Goal: Submit feedback/report problem

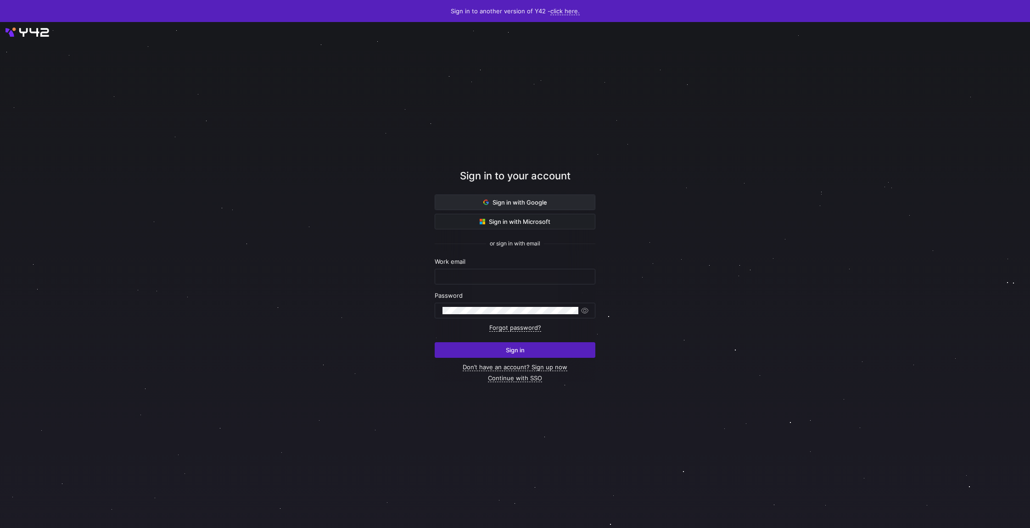
click at [582, 206] on span at bounding box center [515, 202] width 160 height 15
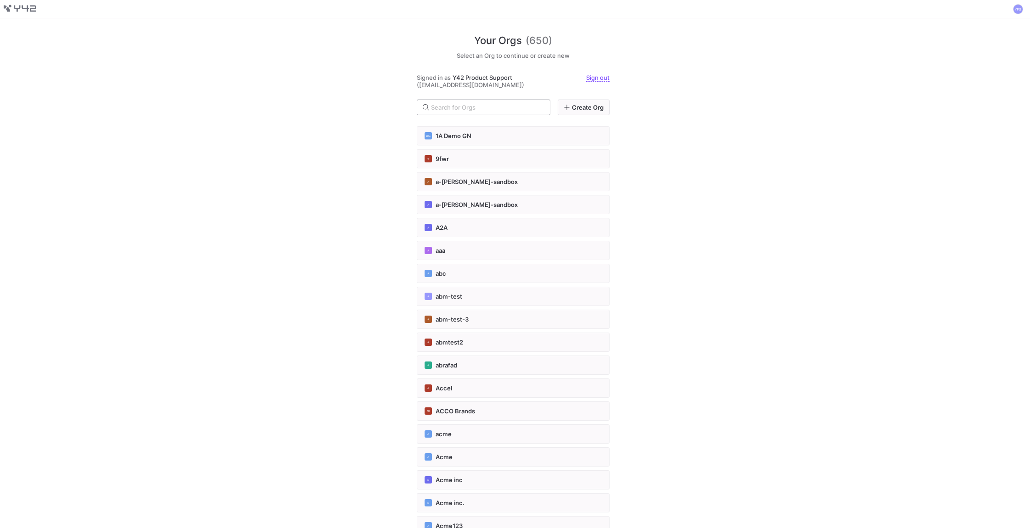
click at [505, 100] on div at bounding box center [487, 107] width 112 height 15
click at [511, 112] on div at bounding box center [487, 107] width 112 height 15
click at [508, 106] on input "text" at bounding box center [487, 107] width 112 height 7
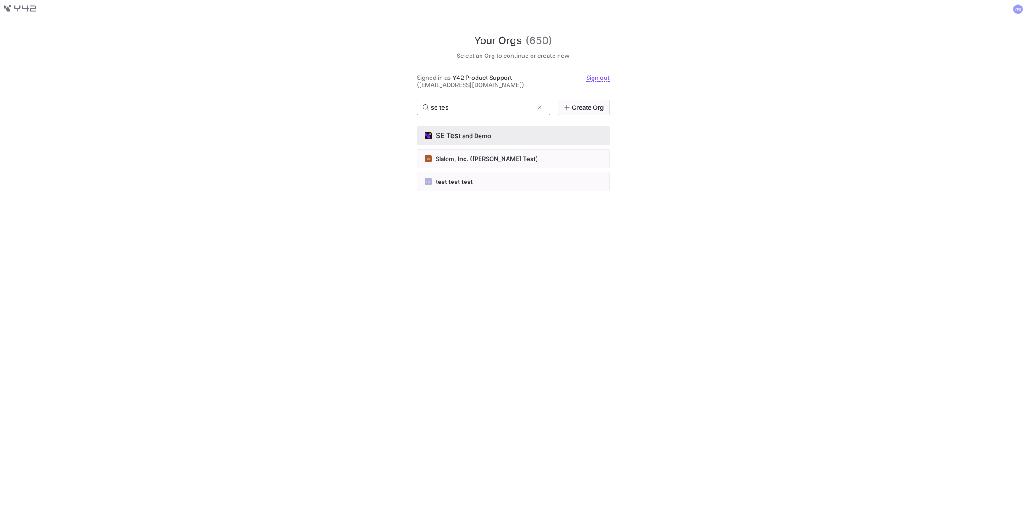
type input "se tes"
click at [513, 134] on div "SE Tes t and Demo" at bounding box center [512, 135] width 177 height 7
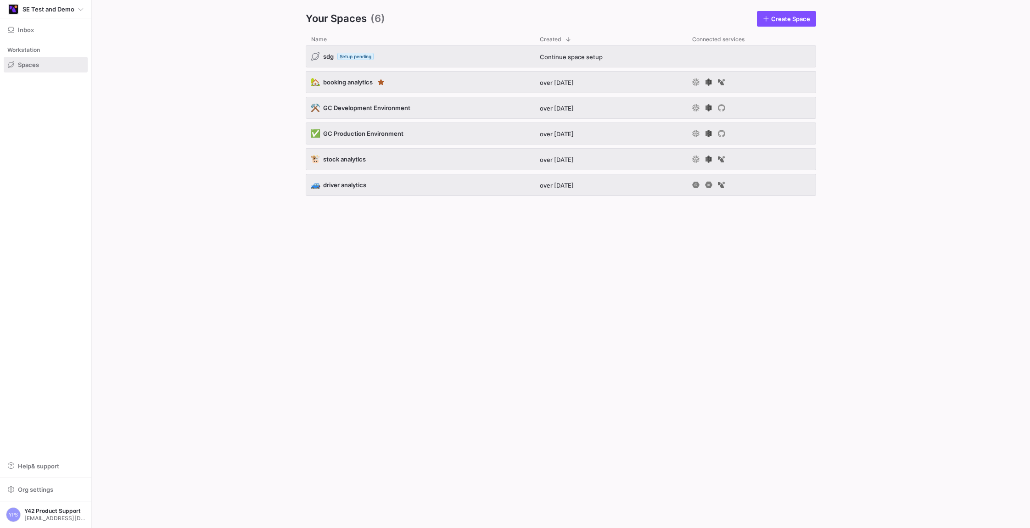
click at [543, 252] on div "sdg Setup pending Continue space setup 🏡 booking analytics over 1 year ago ⚒️ G…" at bounding box center [561, 279] width 510 height 468
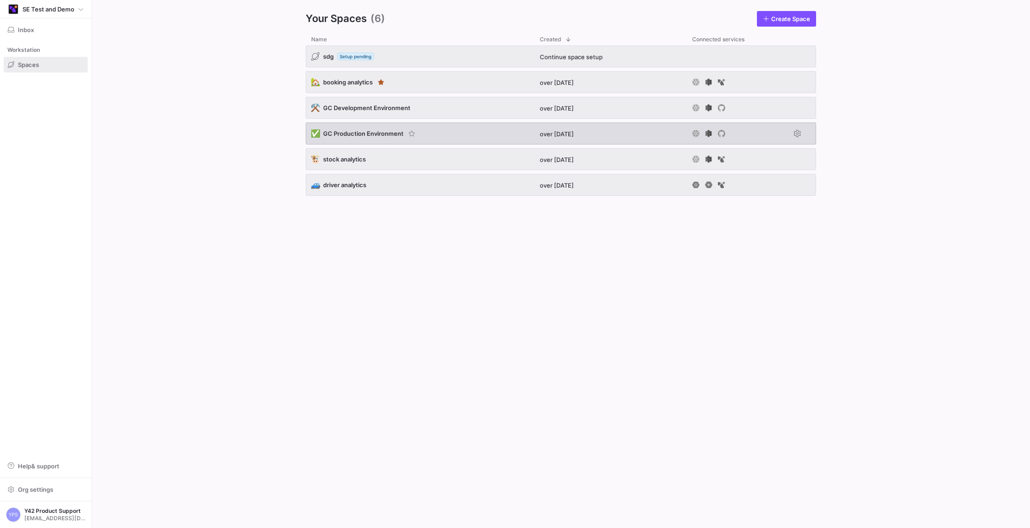
click at [475, 132] on div "✅ GC Production Environment" at bounding box center [420, 134] width 229 height 22
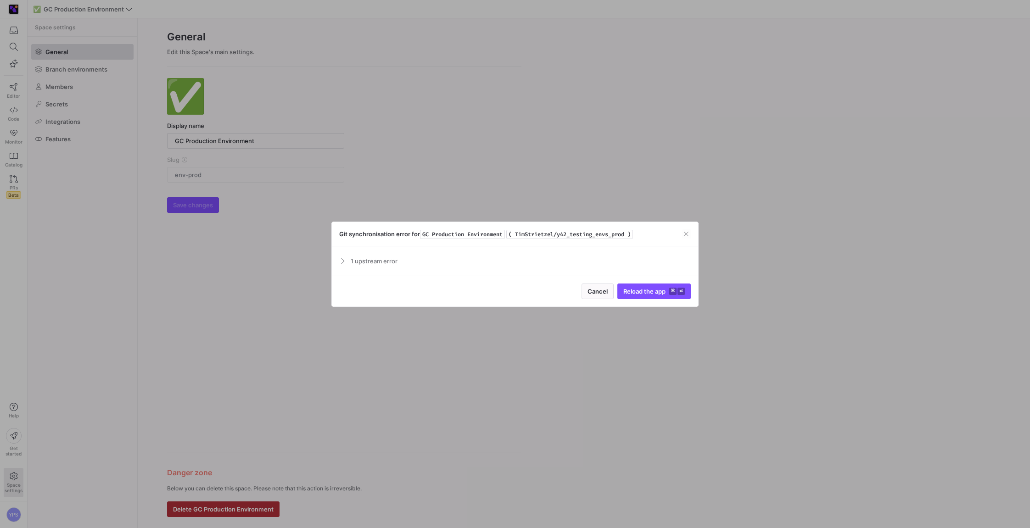
click at [351, 260] on span "1 upstream error" at bounding box center [521, 260] width 340 height 7
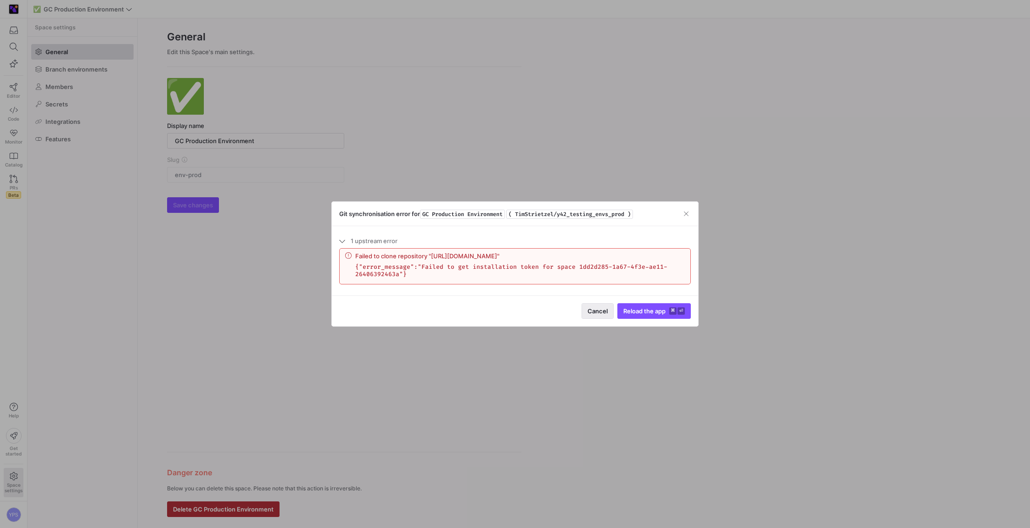
click at [603, 309] on span "button" at bounding box center [597, 311] width 31 height 15
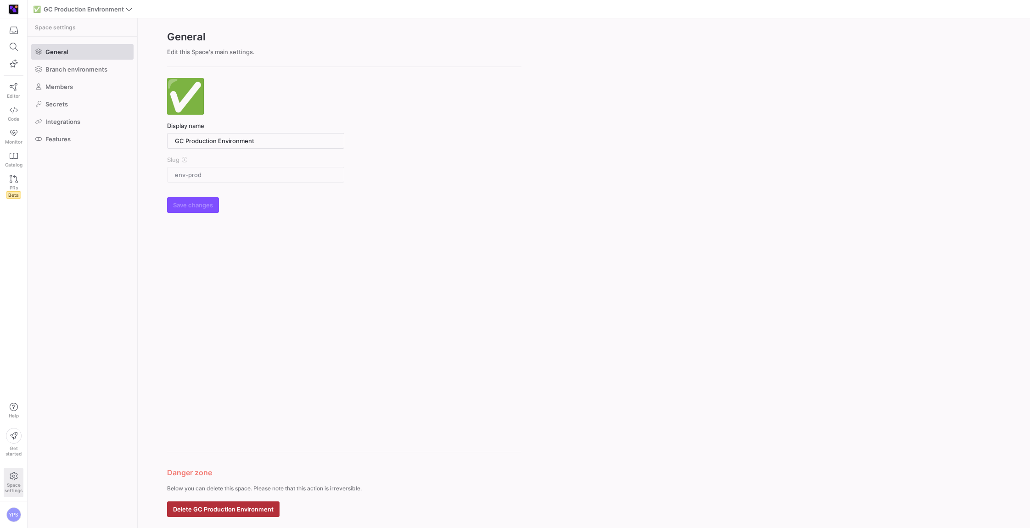
click at [135, 8] on div "✅ GC Production Environment" at bounding box center [195, 9] width 328 height 12
click at [130, 8] on icon at bounding box center [129, 9] width 6 height 6
click at [94, 77] on span "🚙 driver analytics" at bounding box center [82, 78] width 91 height 7
type input "driver analytics"
type input "test"
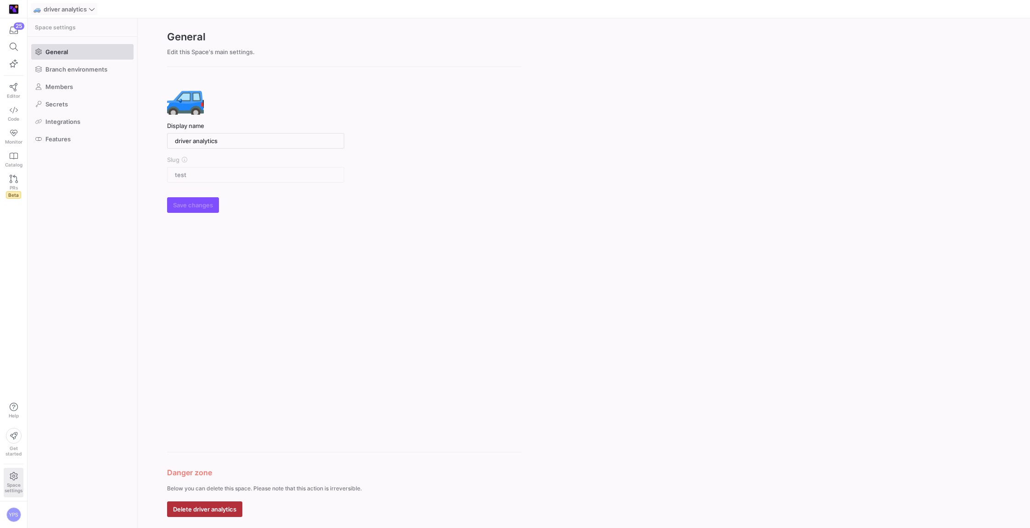
click at [97, 4] on span at bounding box center [64, 9] width 65 height 11
click at [89, 92] on span "GC Production Environment" at bounding box center [87, 93] width 80 height 7
type input "GC Production Environment"
type input "env-prod"
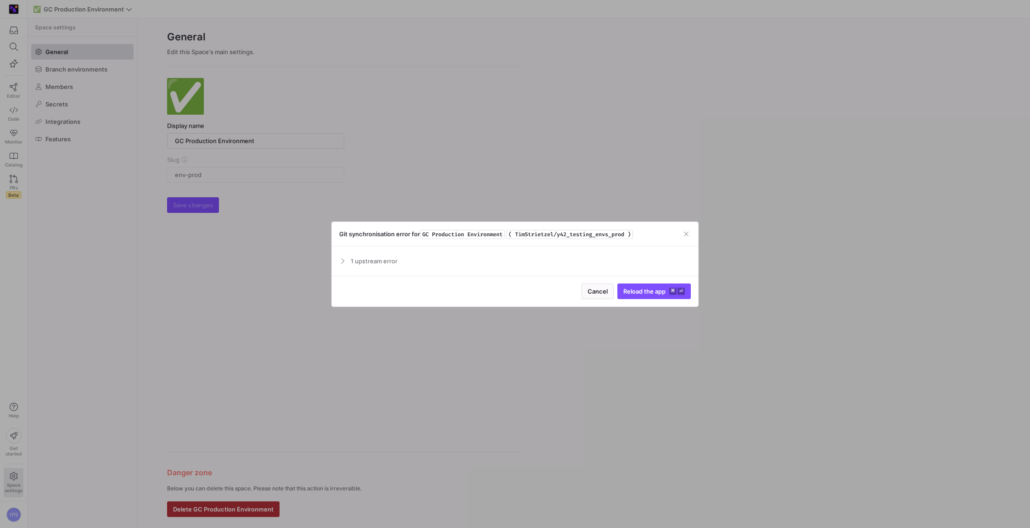
click at [371, 264] on span "1 upstream error" at bounding box center [521, 260] width 340 height 7
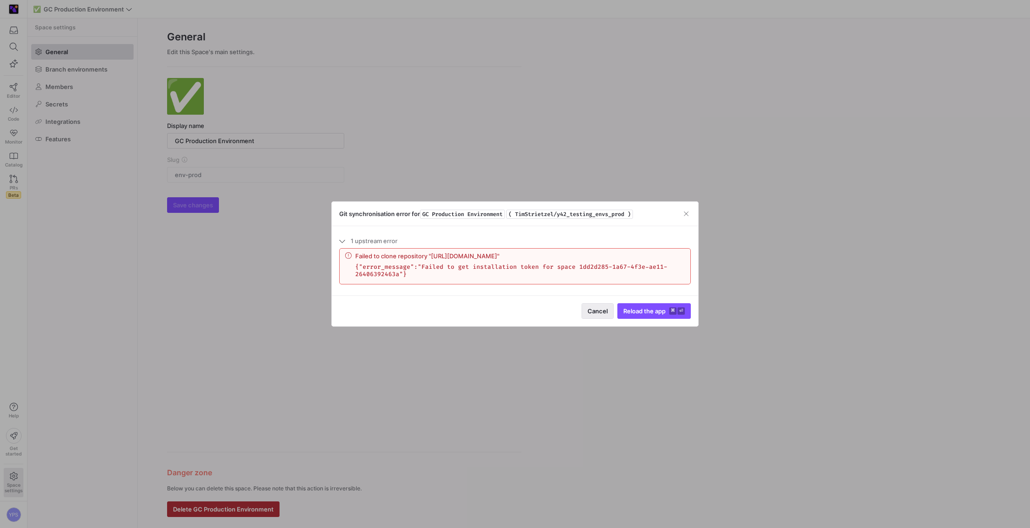
click at [591, 313] on span "Cancel" at bounding box center [597, 310] width 20 height 7
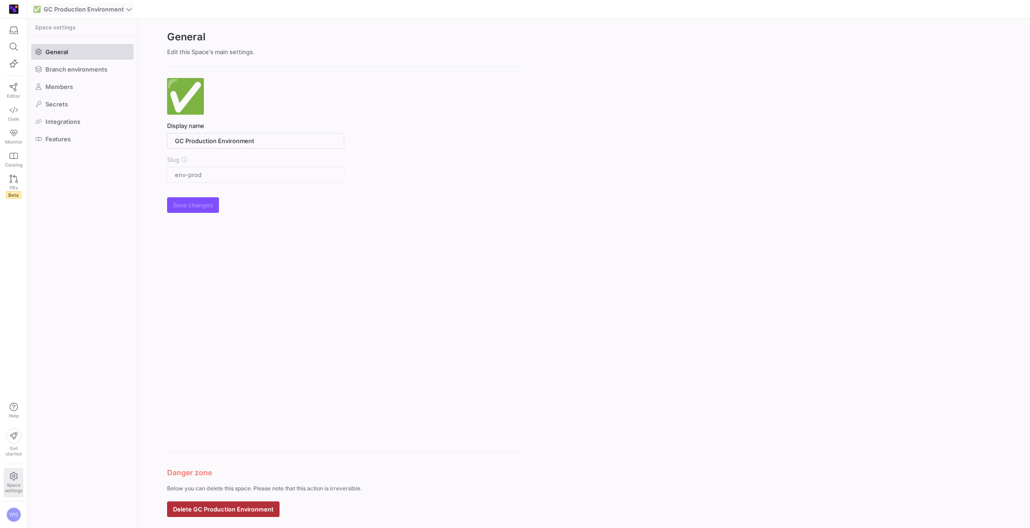
click at [127, 7] on icon at bounding box center [129, 9] width 6 height 6
click at [76, 67] on span "booking analytics" at bounding box center [72, 63] width 50 height 7
type input "booking analytics"
type input "sf-1"
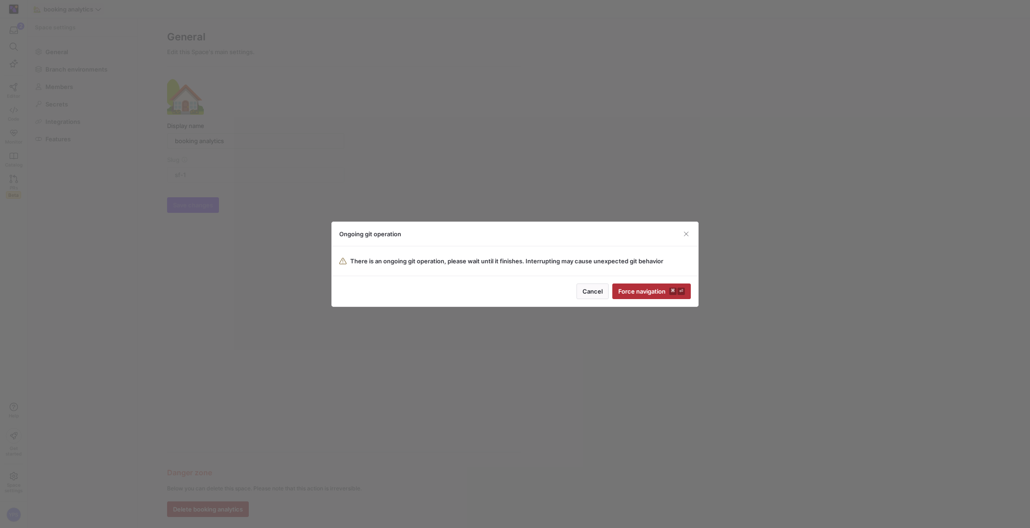
click at [637, 291] on div "Git synchronisation error for booking analytics ( ps-testing/sf-1 ) 1 upstream …" at bounding box center [515, 264] width 1030 height 528
click at [596, 298] on button "Cancel" at bounding box center [592, 292] width 32 height 16
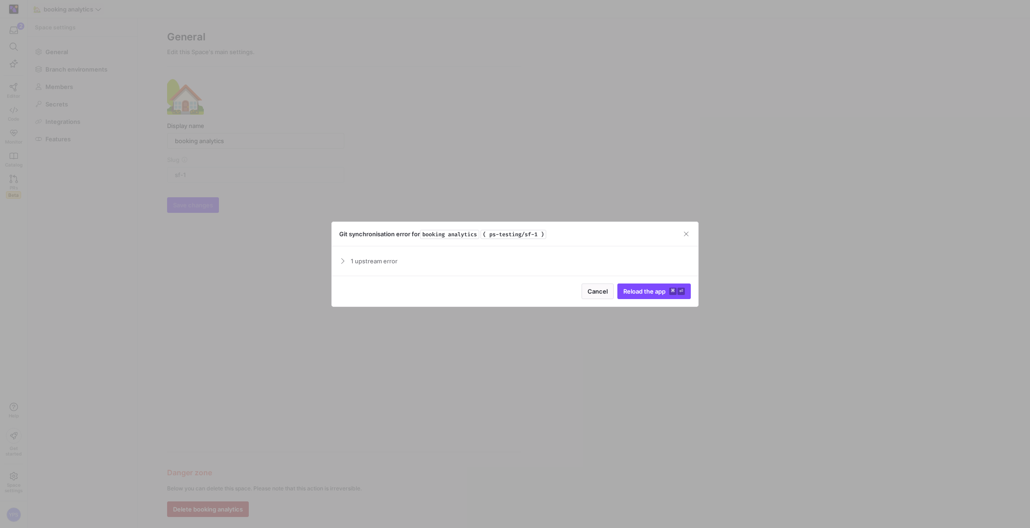
click at [602, 282] on div "Cancel Reload the app ⌘ ⏎" at bounding box center [515, 291] width 366 height 31
click at [602, 290] on span "Cancel" at bounding box center [597, 291] width 20 height 7
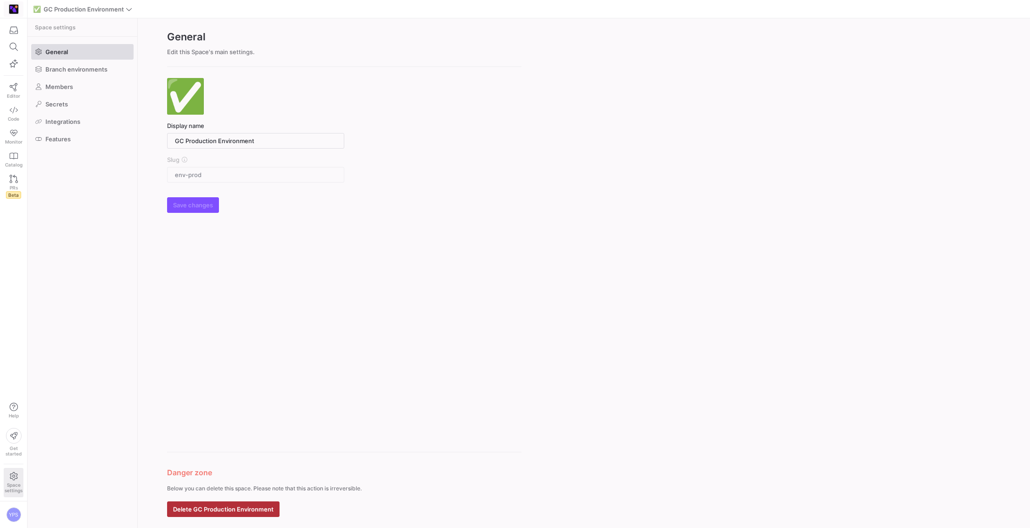
click at [18, 11] on y42-org-icon at bounding box center [13, 9] width 11 height 11
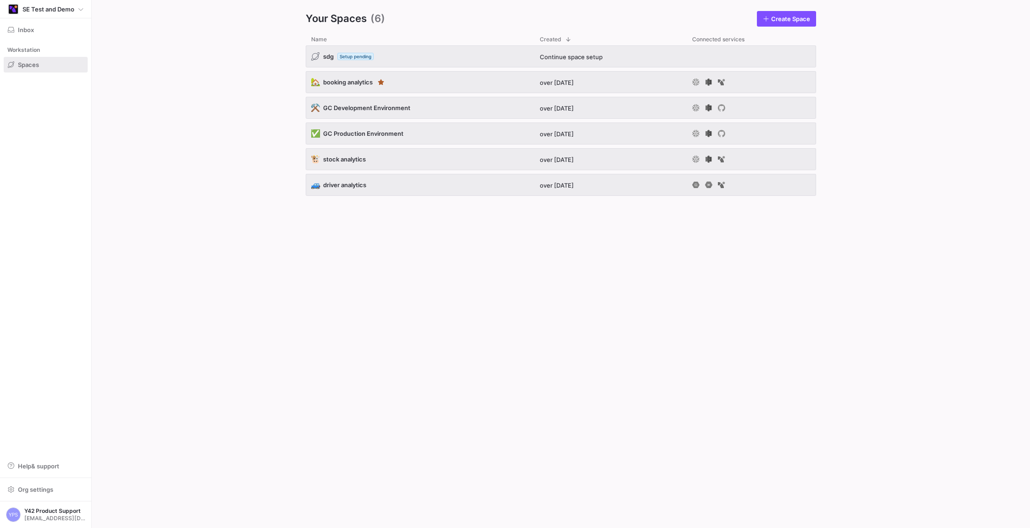
click at [572, 266] on div "sdg Setup pending Continue space setup 🏡 booking analytics over 1 year ago ⚒️ G…" at bounding box center [561, 279] width 510 height 468
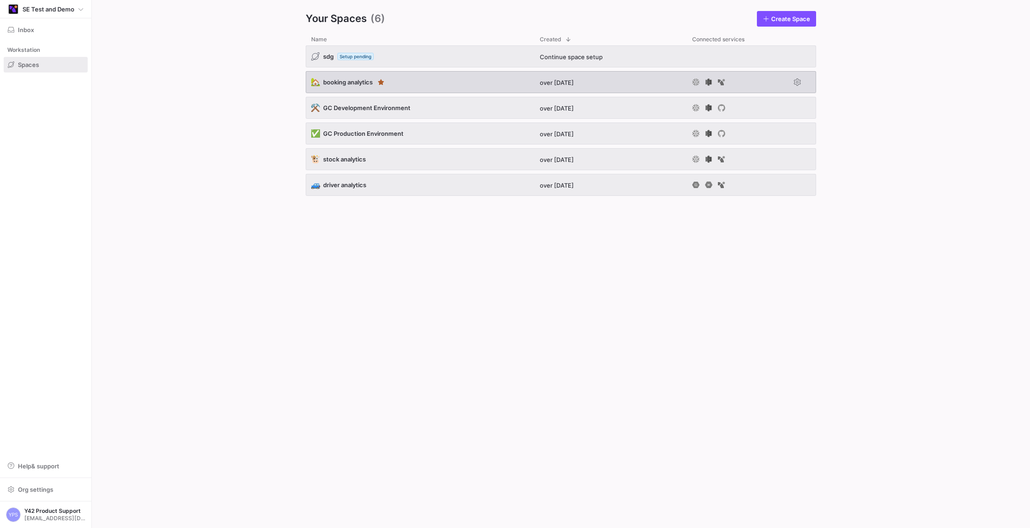
click at [424, 83] on div "🏡 booking analytics" at bounding box center [420, 82] width 229 height 22
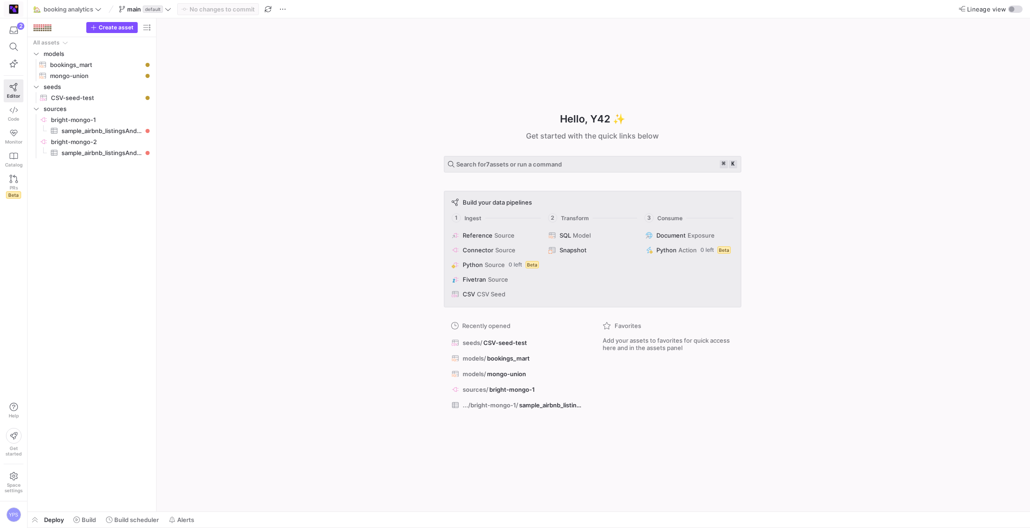
click at [20, 10] on span at bounding box center [13, 9] width 19 height 15
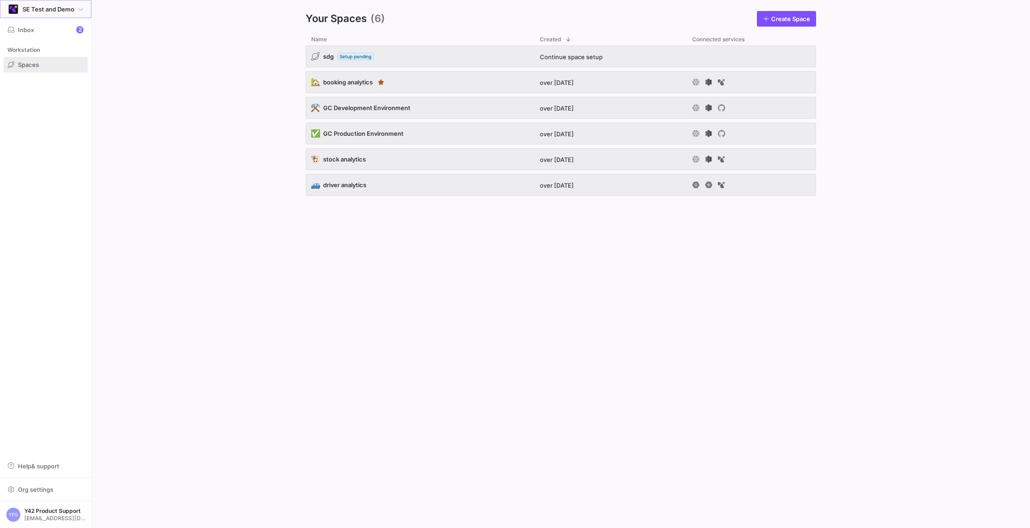
click at [8, 13] on y42-org-icon at bounding box center [13, 9] width 11 height 11
type input "group on"
click at [46, 49] on span "Group Online" at bounding box center [36, 50] width 38 height 7
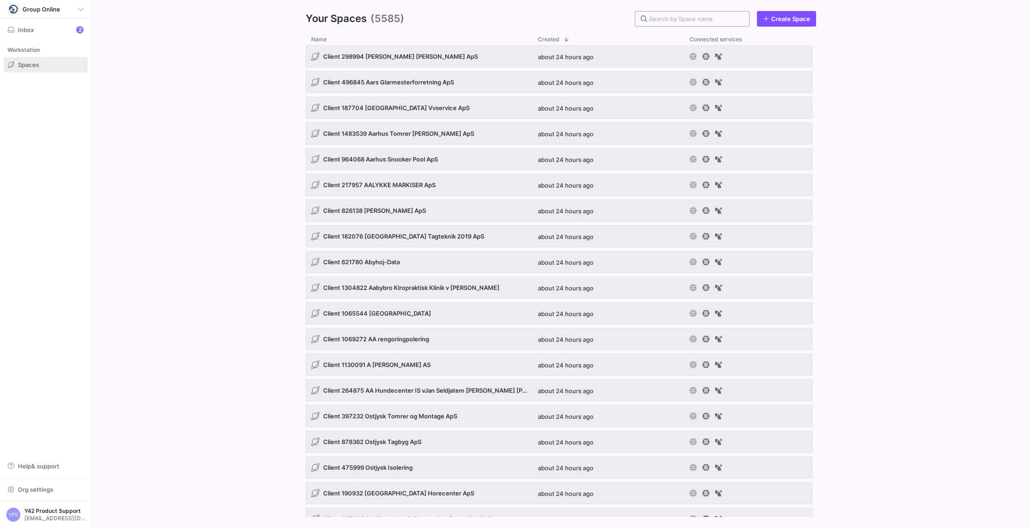
click at [668, 17] on input "text" at bounding box center [695, 18] width 93 height 7
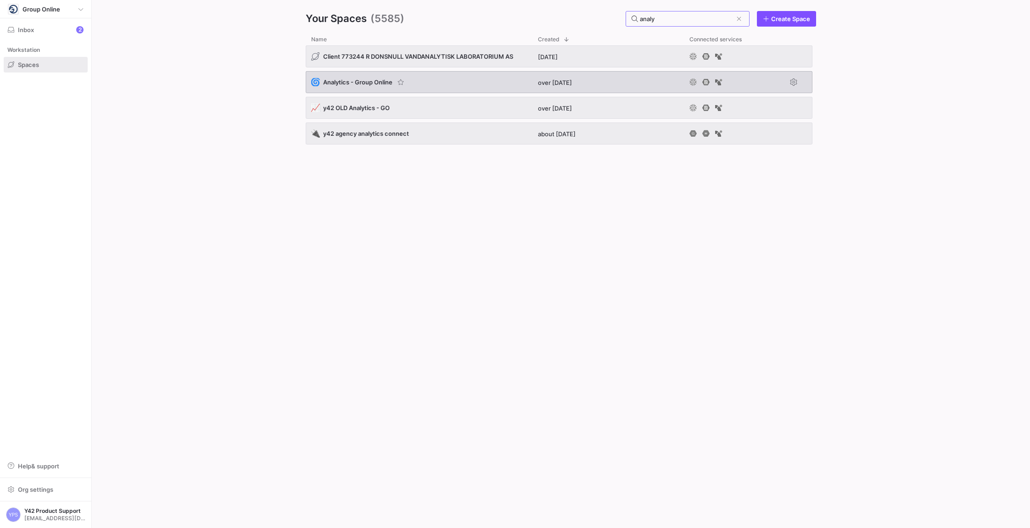
type input "analy"
click at [481, 79] on div "🌀 Analytics - Group Online" at bounding box center [419, 82] width 227 height 22
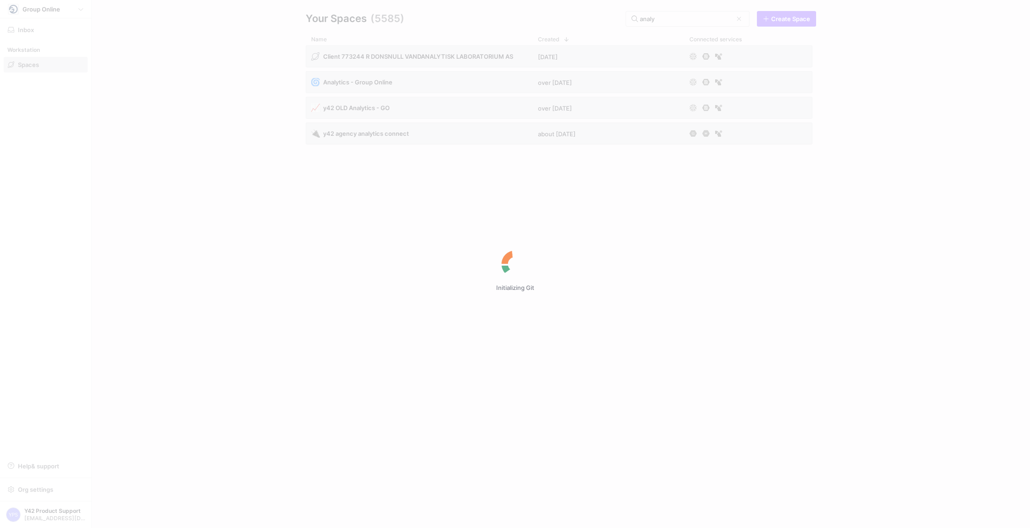
click at [126, 25] on div "Initializing Git" at bounding box center [515, 264] width 1030 height 528
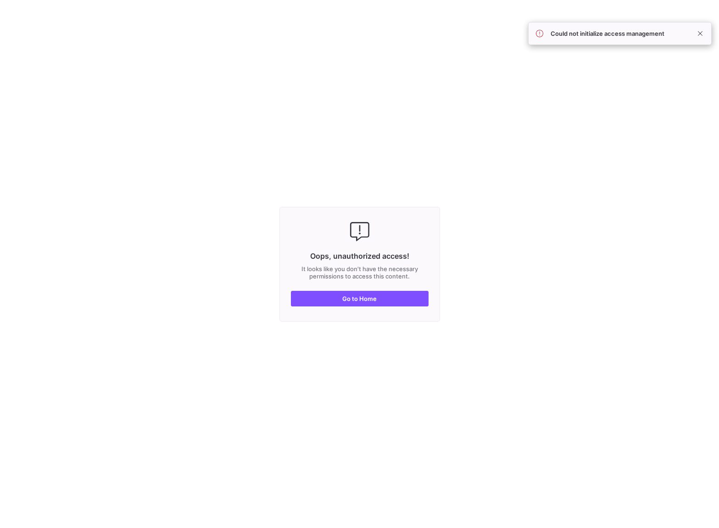
click at [294, 104] on y42-fullscreen-message "Oops, unauthorized access! It looks like you don't have the necessary permissio…" at bounding box center [359, 264] width 719 height 528
click at [456, 111] on y42-fullscreen-message "Oops, unauthorized access! It looks like you don't have the necessary permissio…" at bounding box center [359, 264] width 719 height 528
click at [179, 39] on y42-fullscreen-message "Oops, unauthorized access! It looks like you don't have the necessary permissio…" at bounding box center [359, 264] width 719 height 528
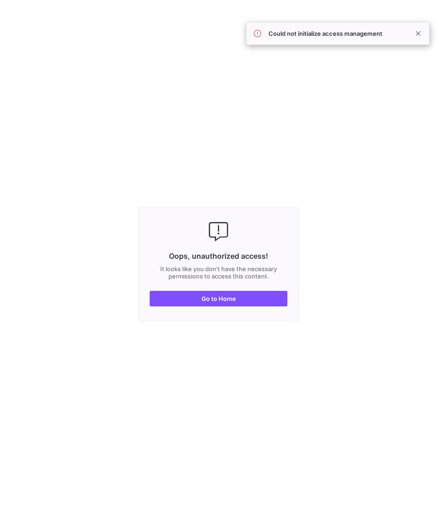
click at [237, 129] on y42-fullscreen-message "Oops, unauthorized access! It looks like you don't have the necessary permissio…" at bounding box center [218, 264] width 437 height 528
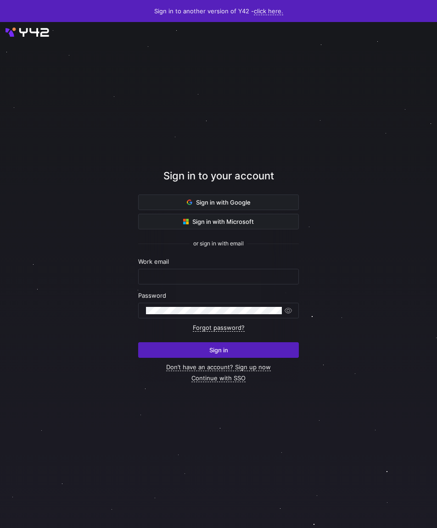
click at [305, 155] on div at bounding box center [219, 275] width 402 height 463
click at [252, 199] on span at bounding box center [219, 202] width 160 height 15
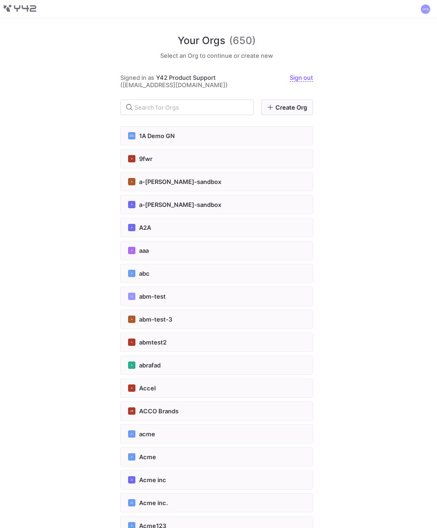
click at [77, 321] on div "Your Orgs (650) Select an Org to continue or create new Signed in as Y42 Produc…" at bounding box center [218, 273] width 437 height 510
click at [172, 107] on input "text" at bounding box center [190, 107] width 112 height 7
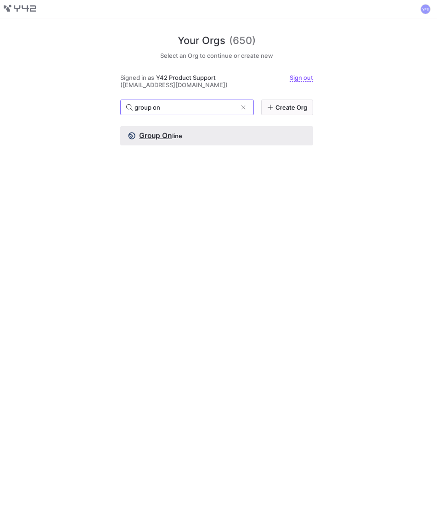
type input "group on"
click at [172, 138] on span "line" at bounding box center [177, 135] width 10 height 7
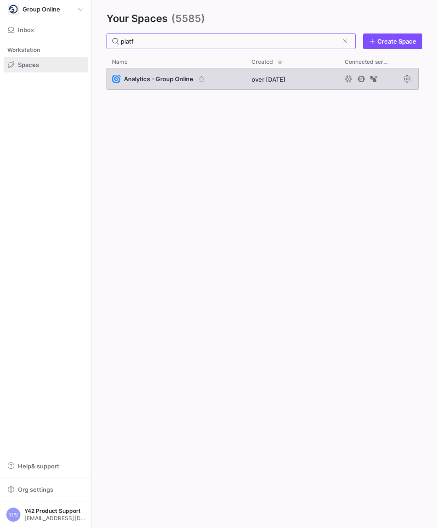
type input "platf"
click at [157, 82] on span "Analytics - Group Online" at bounding box center [158, 78] width 69 height 7
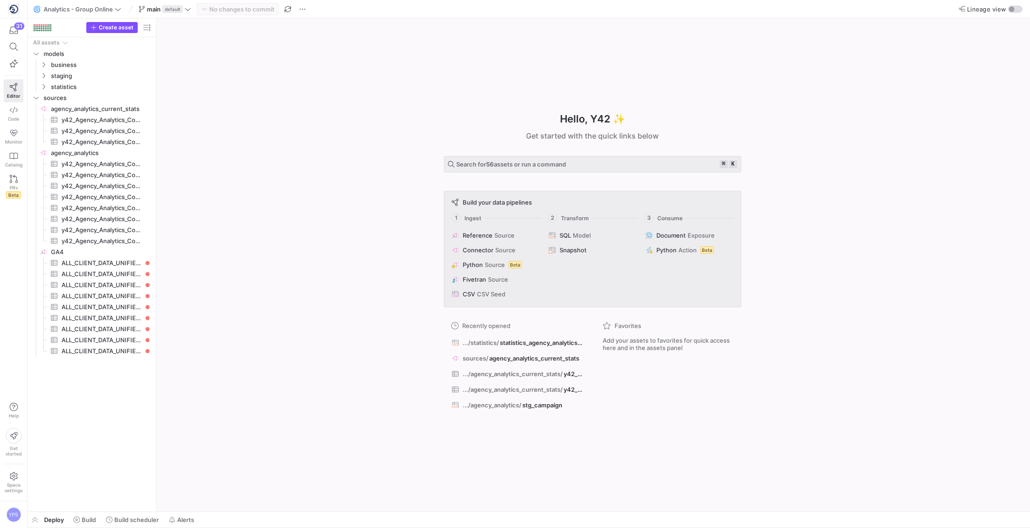
click at [230, 235] on div "Hello, Y42 ✨ Get started with the quick links below Search for 56 assets or run…" at bounding box center [592, 264] width 864 height 493
click at [156, 241] on y42-asset-welcome-view "Hello, Y42 ✨ Get started with the quick links below Search for 56 assets or run…" at bounding box center [592, 264] width 873 height 493
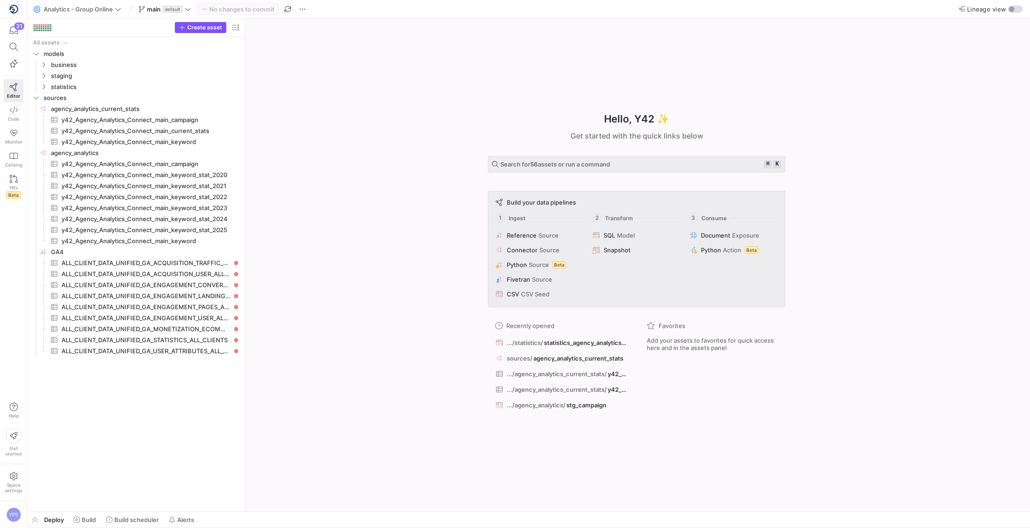
drag, startPoint x: 156, startPoint y: 242, endPoint x: 257, endPoint y: 240, distance: 100.5
click at [145, 251] on span "GA4​​​​​​​​" at bounding box center [147, 252] width 192 height 11
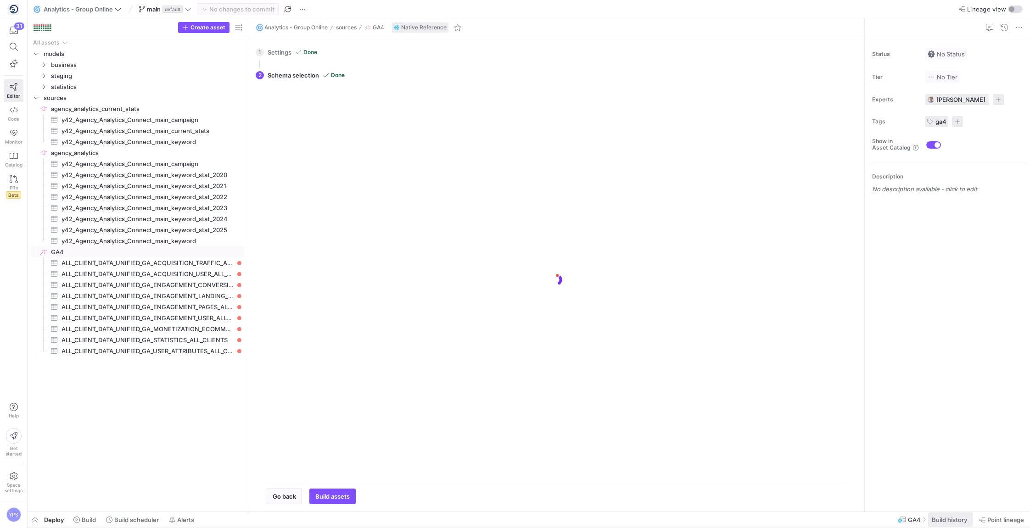
click at [436, 523] on span "Build history" at bounding box center [948, 519] width 35 height 7
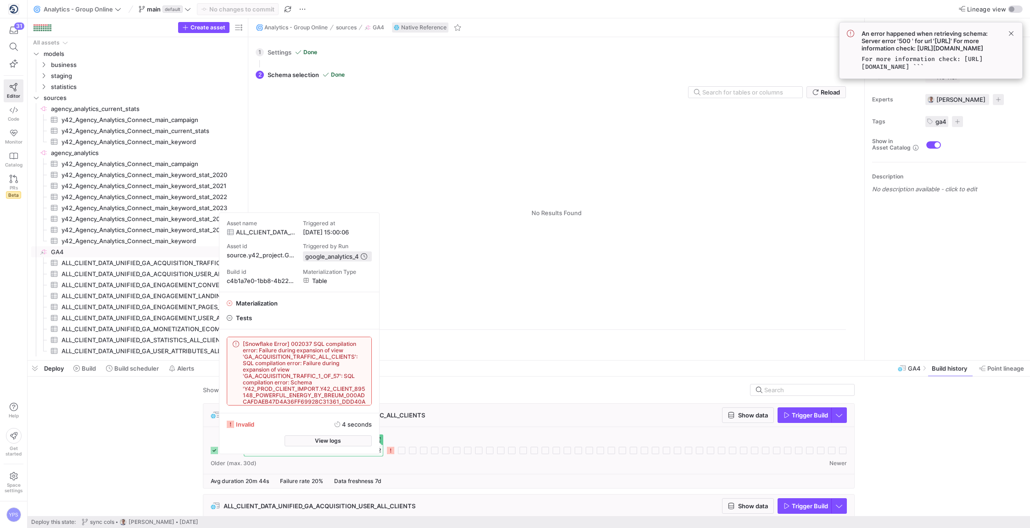
scroll to position [10, 0]
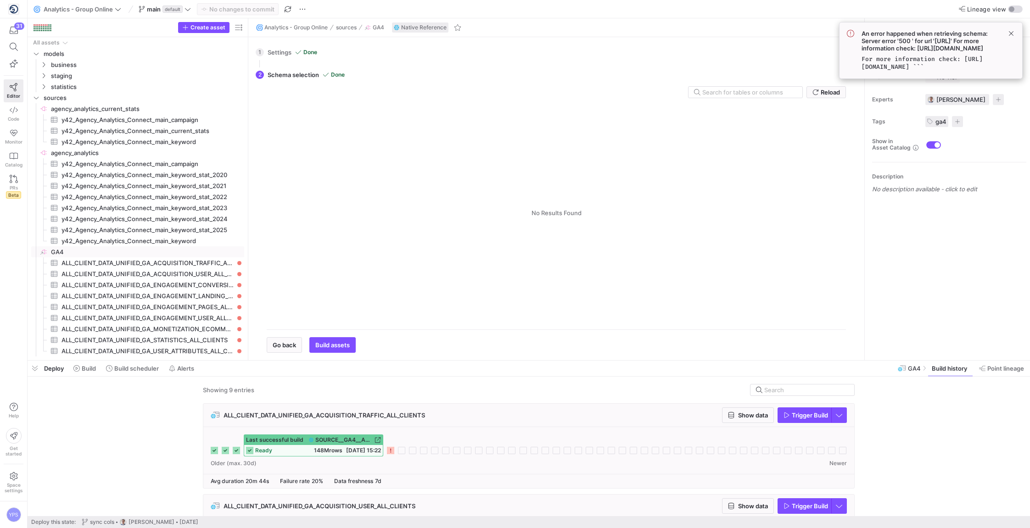
click at [389, 452] on icon at bounding box center [390, 450] width 7 height 7
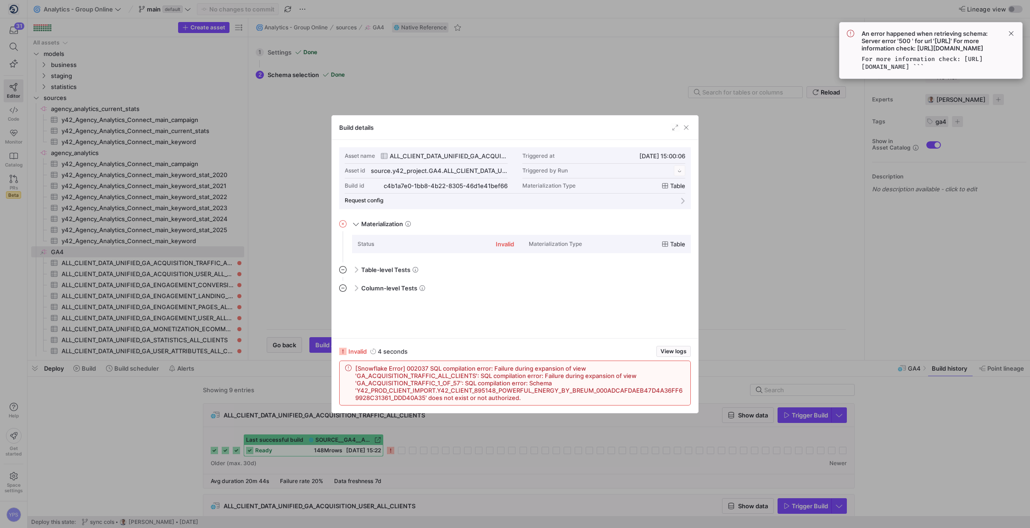
scroll to position [83, 0]
click at [178, 421] on div at bounding box center [515, 264] width 1030 height 528
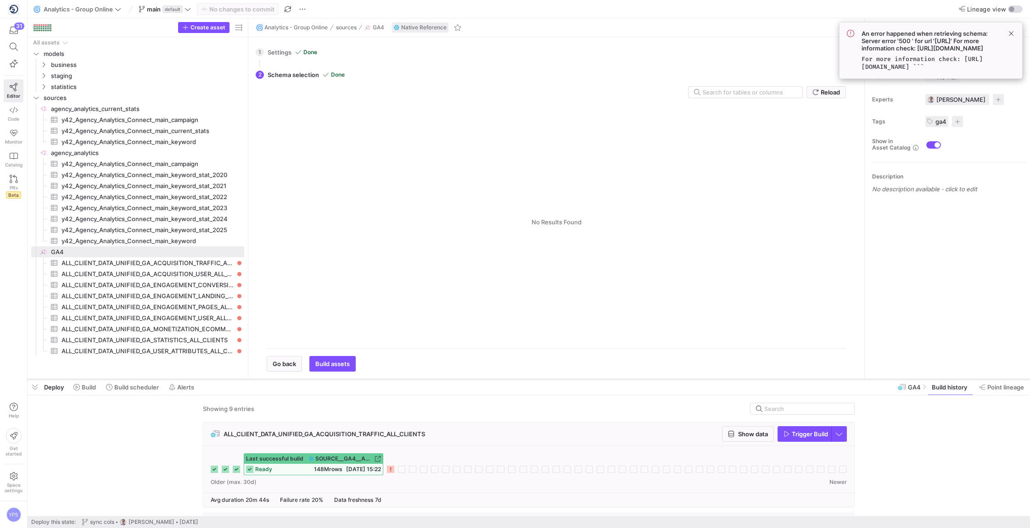
drag, startPoint x: 214, startPoint y: 359, endPoint x: 214, endPoint y: 377, distance: 18.4
click at [213, 378] on div at bounding box center [529, 380] width 1002 height 4
click at [119, 389] on span "Build scheduler" at bounding box center [136, 386] width 45 height 7
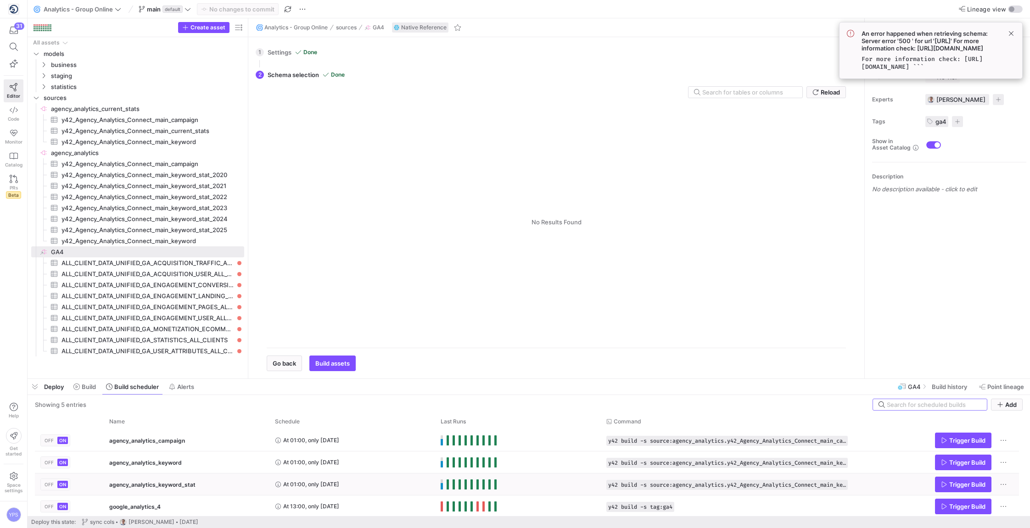
scroll to position [23, 0]
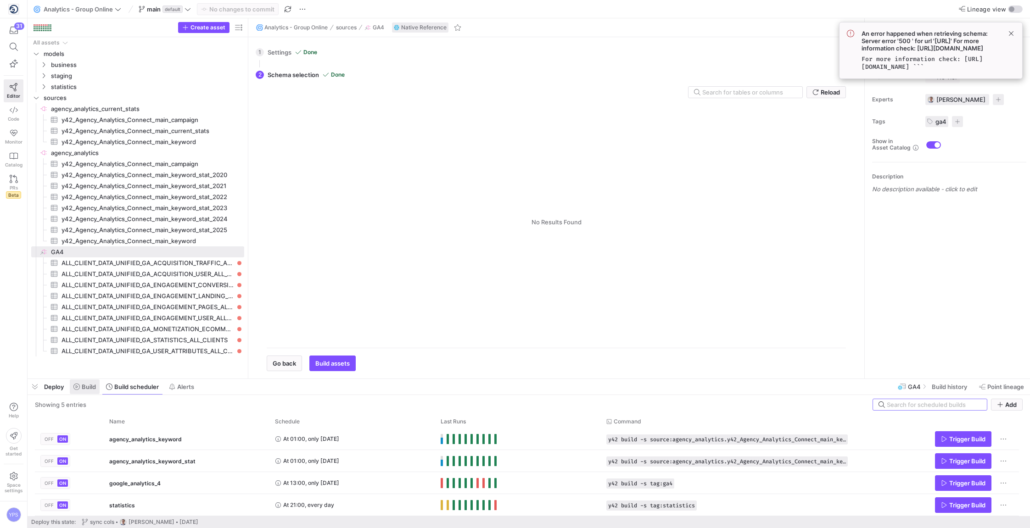
click at [75, 385] on icon at bounding box center [76, 387] width 6 height 6
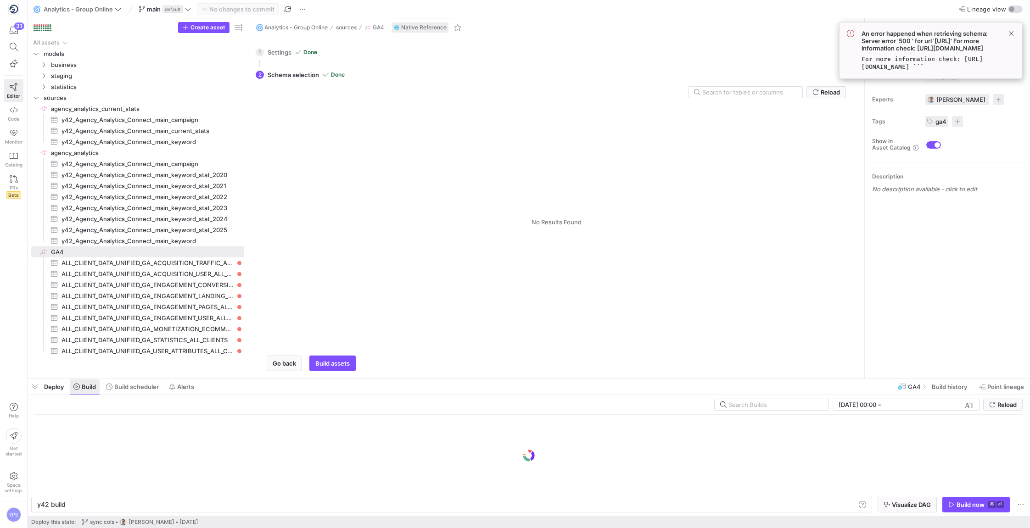
scroll to position [0, 28]
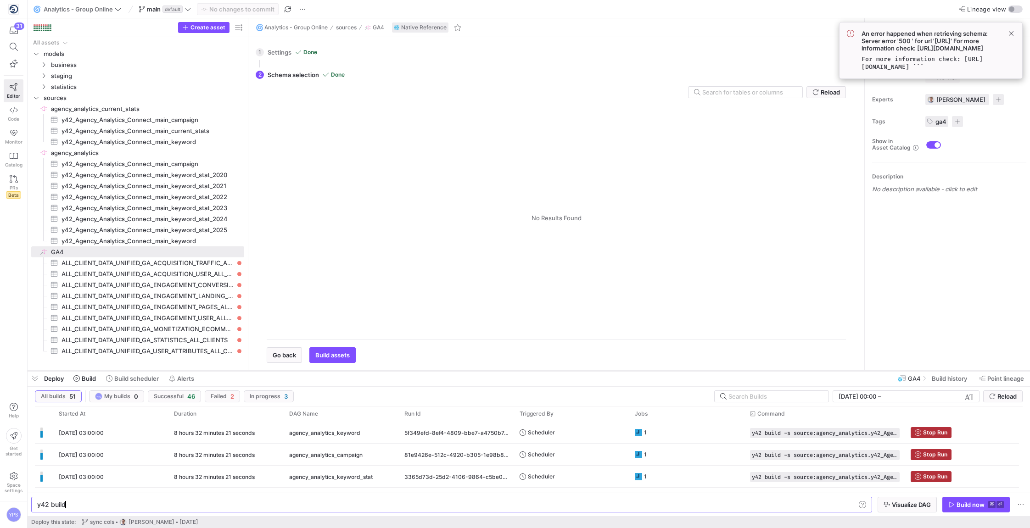
drag, startPoint x: 381, startPoint y: 377, endPoint x: 382, endPoint y: 369, distance: 8.3
click at [382, 369] on div at bounding box center [529, 371] width 1002 height 4
click at [149, 384] on span at bounding box center [132, 378] width 60 height 15
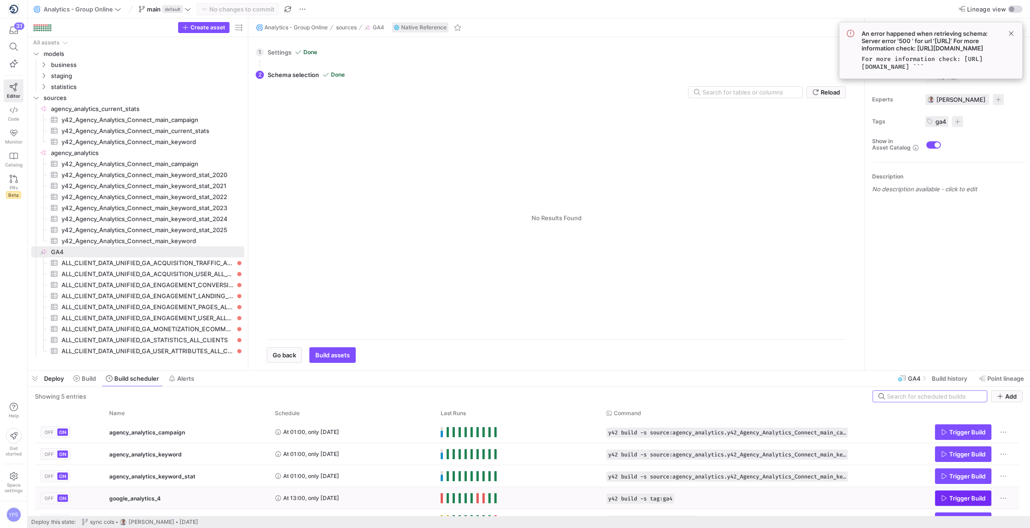
click at [436, 497] on span "Trigger Build" at bounding box center [967, 498] width 36 height 7
click at [84, 372] on span at bounding box center [85, 378] width 30 height 15
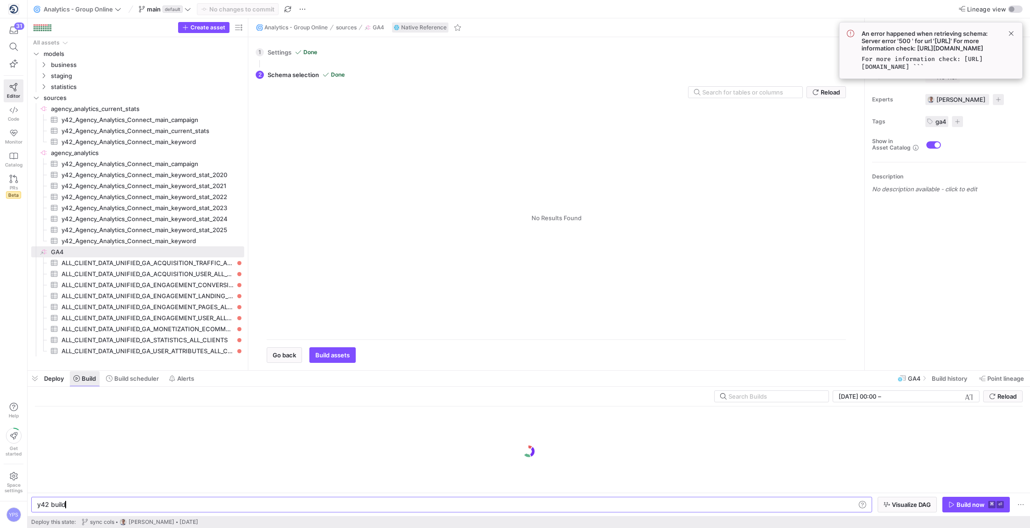
scroll to position [0, 28]
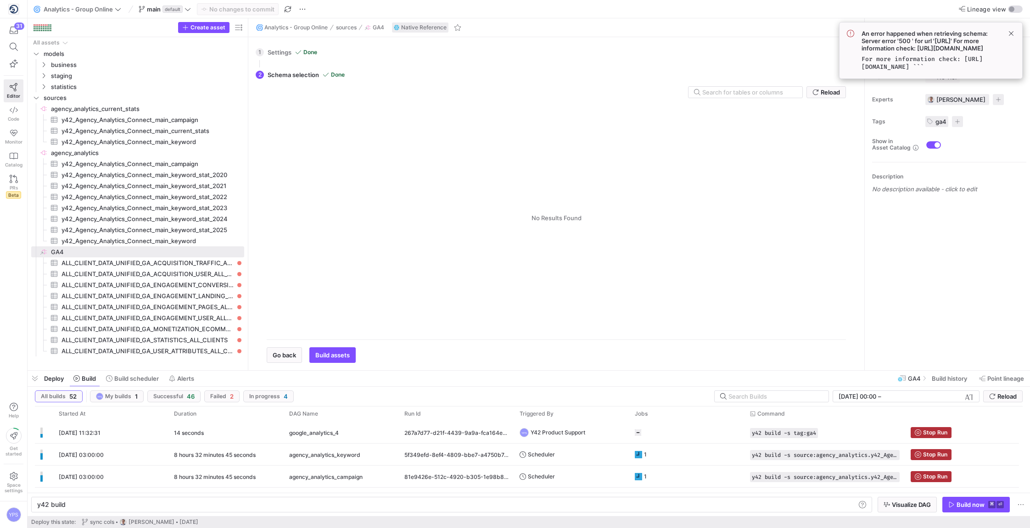
drag, startPoint x: 982, startPoint y: 118, endPoint x: 853, endPoint y: 32, distance: 155.5
click at [436, 32] on div "An error happened when retrieving schema: Server error '500 ' for url '[URL]' F…" at bounding box center [931, 50] width 168 height 41
copy div "An error happened when retrieving schema: Server error '500 ' for url '[URL]' F…"
click at [436, 52] on span "An error happened when retrieving schema: Server error '500 ' for url '[URL]' F…" at bounding box center [930, 41] width 139 height 22
click at [359, 424] on div "google_analytics_4" at bounding box center [341, 433] width 104 height 22
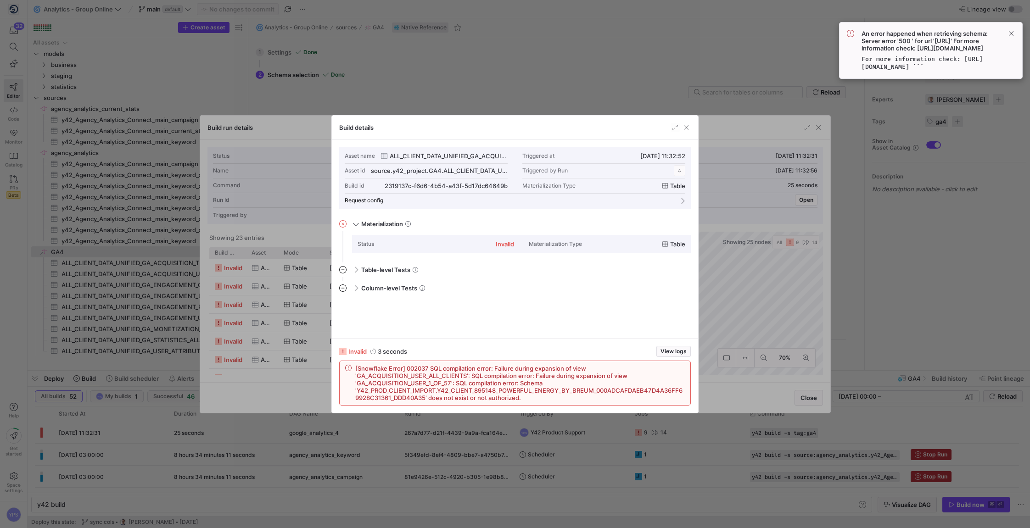
scroll to position [83, 0]
drag, startPoint x: 475, startPoint y: 390, endPoint x: 496, endPoint y: 390, distance: 20.6
click at [436, 390] on span "[Snowflake Error] 002037 SQL compilation error: Failure during expansion of vie…" at bounding box center [519, 383] width 329 height 37
copy span "895148"
click at [436, 394] on span "[Snowflake Error] 002037 SQL compilation error: Failure during expansion of vie…" at bounding box center [519, 383] width 329 height 37
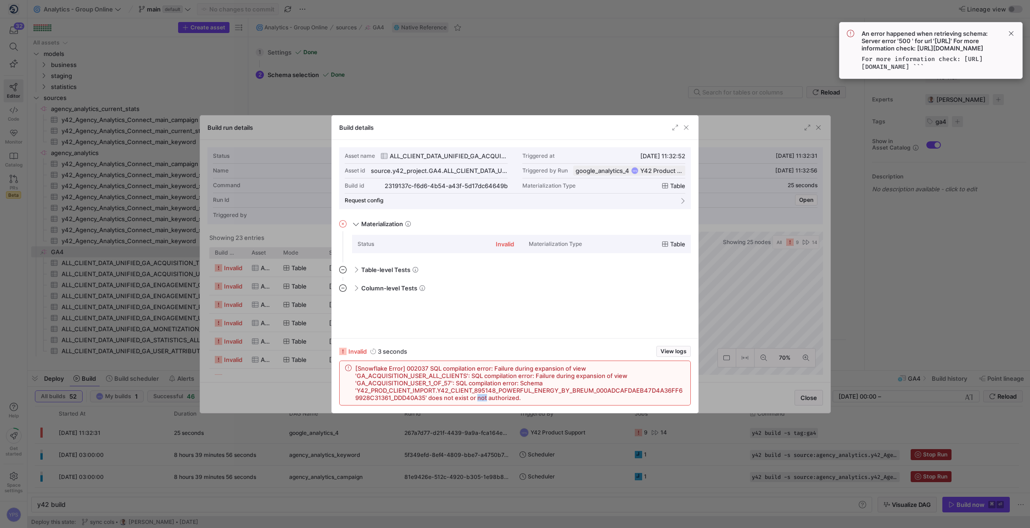
click at [436, 394] on span "[Snowflake Error] 002037 SQL compilation error: Failure during expansion of vie…" at bounding box center [519, 383] width 329 height 37
click at [436, 391] on span "[Snowflake Error] 002037 SQL compilation error: Failure during expansion of vie…" at bounding box center [519, 383] width 329 height 37
click at [436, 392] on span "[Snowflake Error] 002037 SQL compilation error: Failure during expansion of vie…" at bounding box center [519, 383] width 329 height 37
click at [436, 390] on span "[Snowflake Error] 002037 SQL compilation error: Failure during expansion of vie…" at bounding box center [519, 383] width 329 height 37
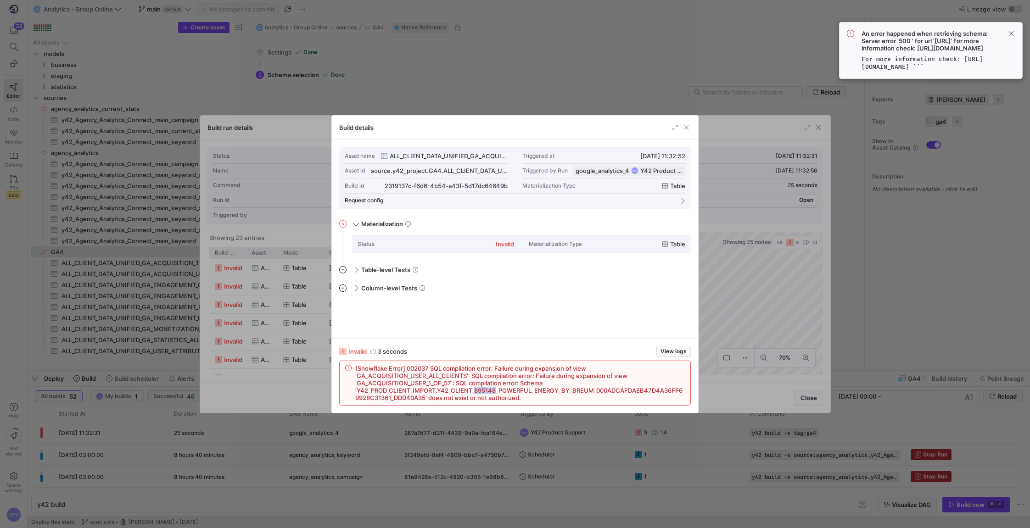
drag, startPoint x: 496, startPoint y: 390, endPoint x: 475, endPoint y: 390, distance: 21.1
click at [436, 390] on span "[Snowflake Error] 002037 SQL compilation error: Failure during expansion of vie…" at bounding box center [519, 383] width 329 height 37
copy span "895148"
click at [436, 127] on div "Build details" at bounding box center [515, 128] width 366 height 24
click at [436, 128] on span "button" at bounding box center [685, 127] width 9 height 9
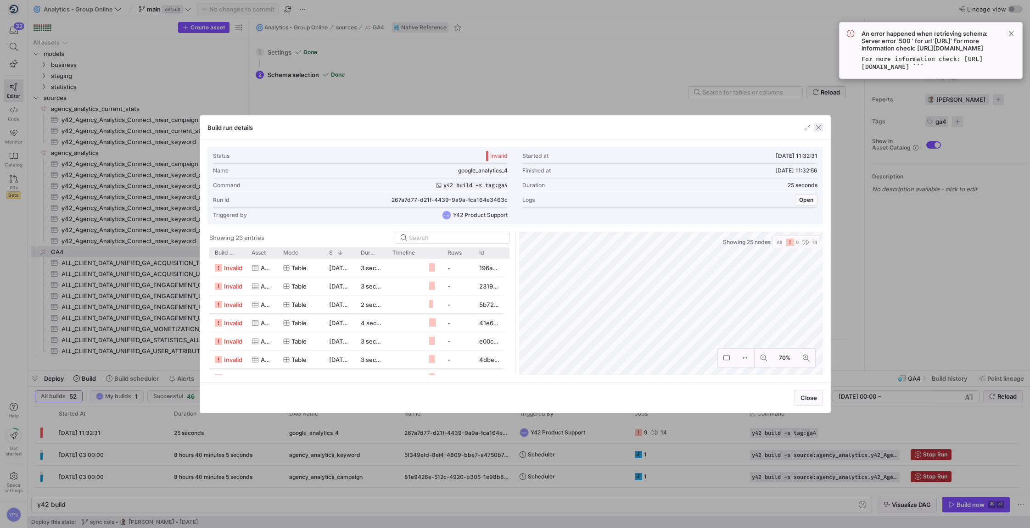
click at [436, 124] on span "button" at bounding box center [818, 127] width 9 height 9
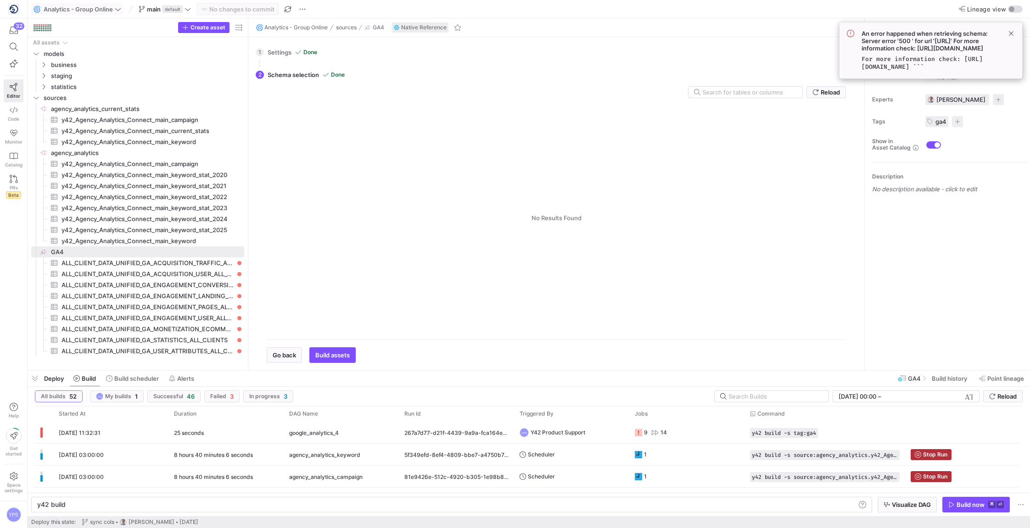
click at [76, 9] on span "Analytics - Group Online" at bounding box center [78, 9] width 69 height 7
type input "895148"
click at [63, 48] on span "Client 895148 Powerful energy by [PERSON_NAME]" at bounding box center [78, 48] width 81 height 7
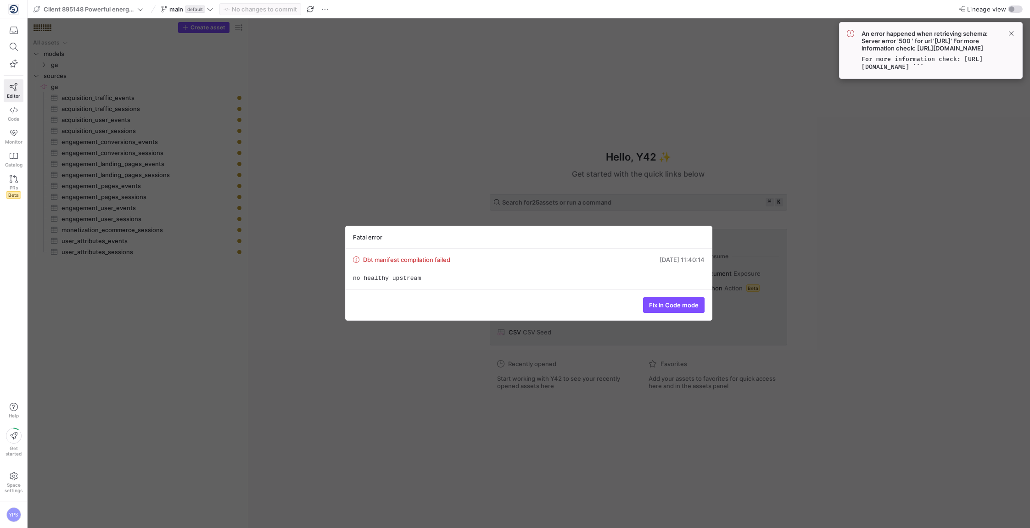
click at [223, 109] on div "Fatal error Dbt manifest compilation failed [DATE] 11:40:14 no healthy upstream…" at bounding box center [529, 273] width 1002 height 510
click at [436, 190] on div "Fatal error Dbt manifest compilation failed [DATE] 11:40:14 no healthy upstream…" at bounding box center [529, 273] width 1002 height 510
click at [436, 312] on span at bounding box center [673, 305] width 61 height 15
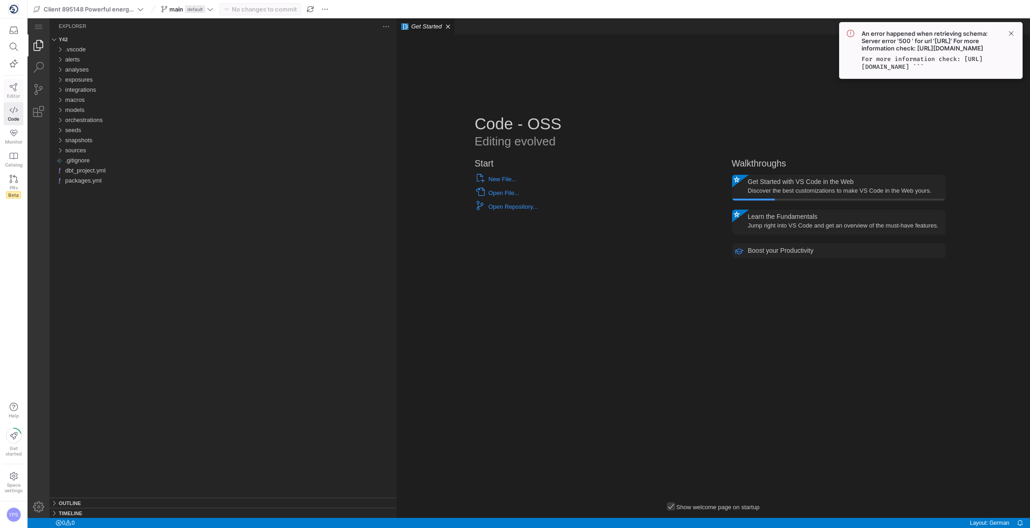
click at [18, 87] on link "Editor" at bounding box center [14, 90] width 20 height 23
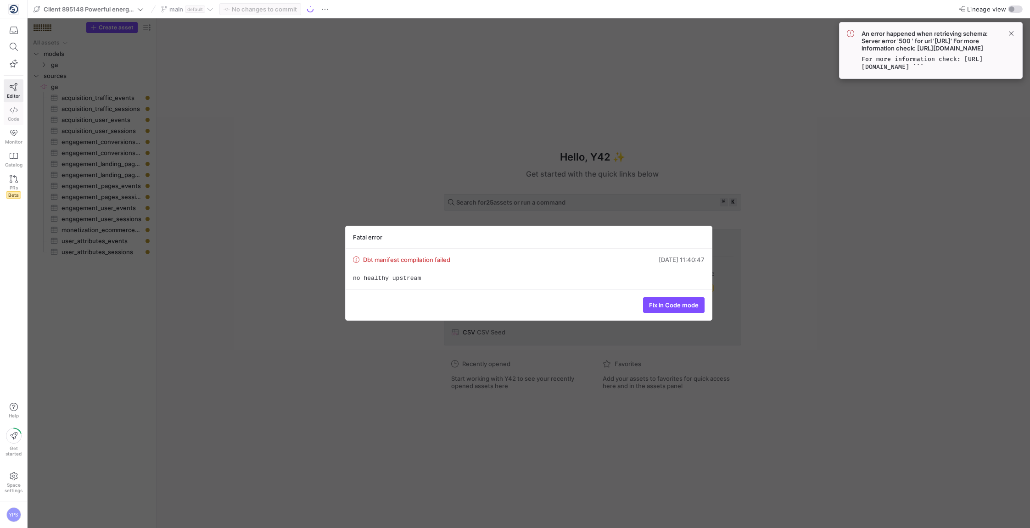
click at [15, 111] on icon at bounding box center [14, 110] width 8 height 8
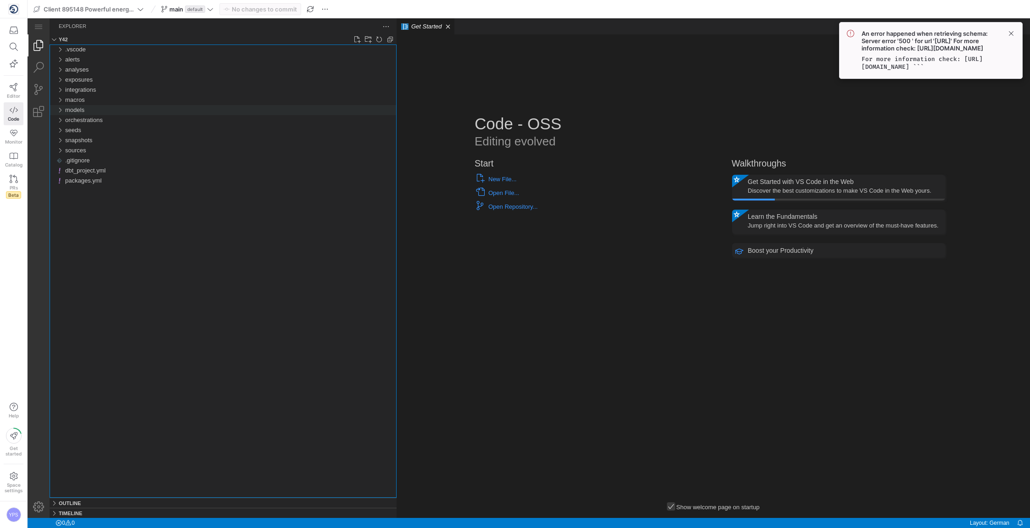
click at [59, 108] on div "models" at bounding box center [60, 110] width 14 height 10
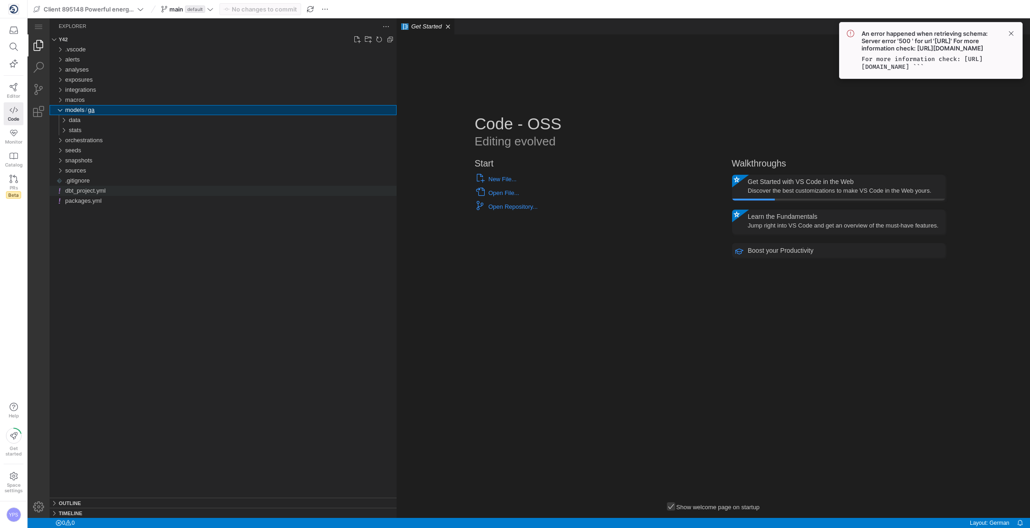
click at [87, 190] on span "dbt_project.yml" at bounding box center [85, 190] width 40 height 7
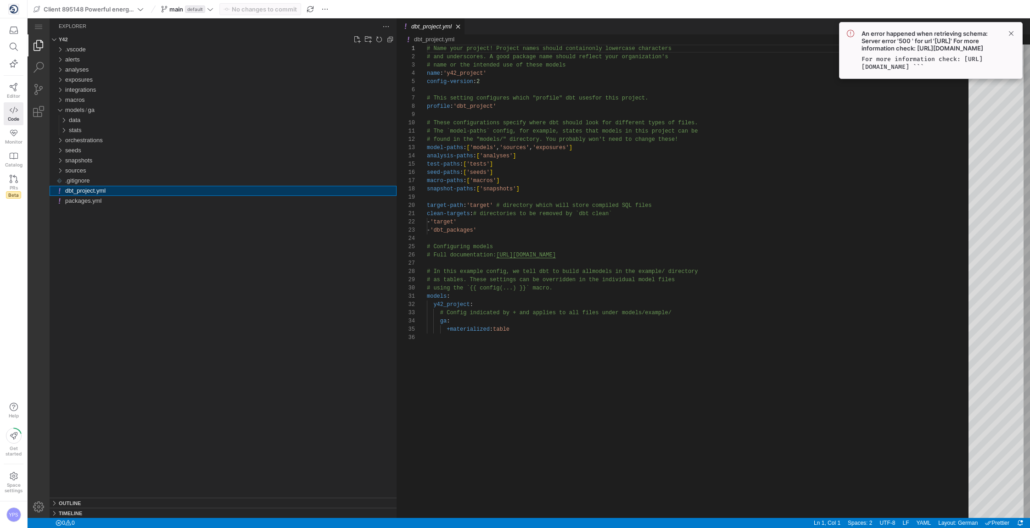
scroll to position [83, 0]
click at [86, 206] on div "packages.yml" at bounding box center [230, 201] width 331 height 10
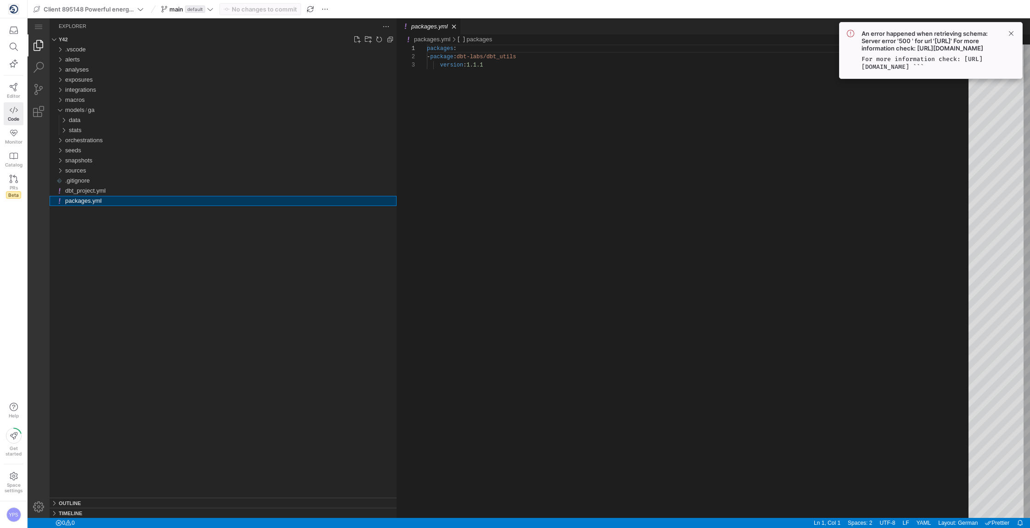
scroll to position [17, 0]
click at [55, 84] on div "exposures" at bounding box center [60, 80] width 14 height 10
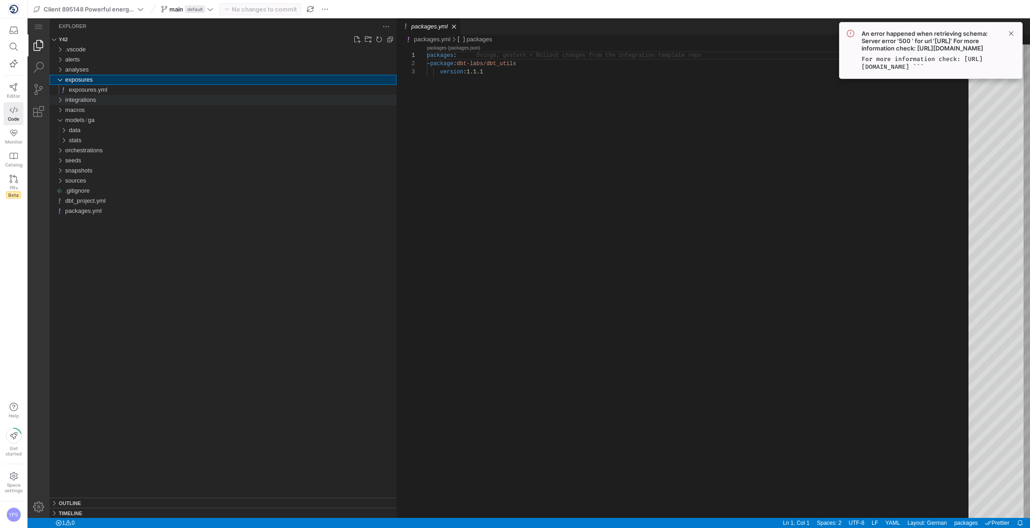
click at [62, 96] on div "integrations" at bounding box center [60, 100] width 14 height 10
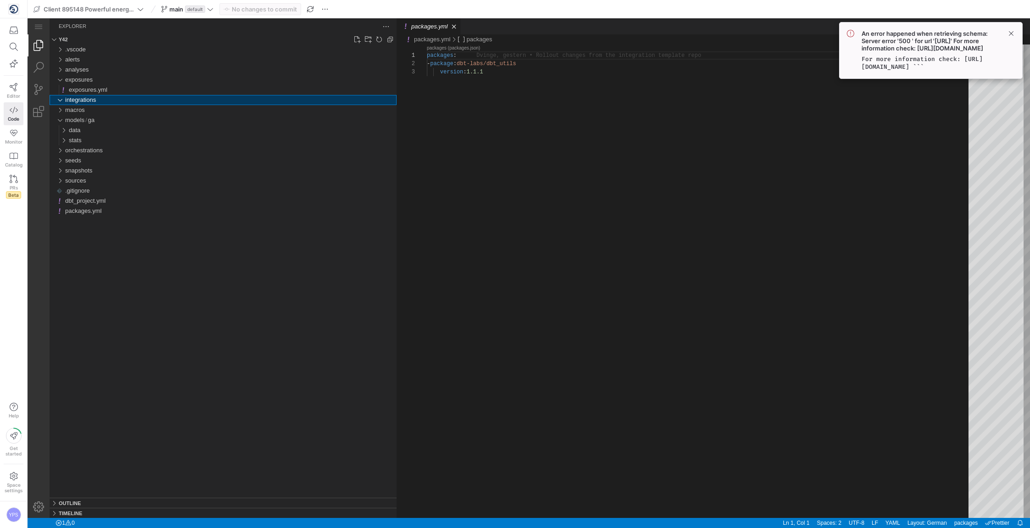
click at [60, 103] on div "integrations" at bounding box center [60, 100] width 14 height 10
click at [59, 113] on div "macros" at bounding box center [60, 110] width 14 height 10
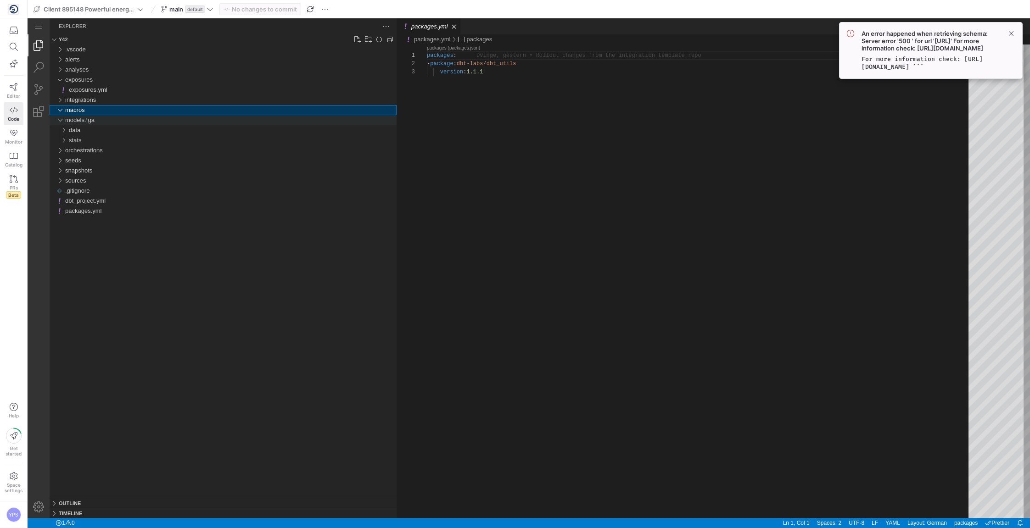
click at [60, 119] on div "ga" at bounding box center [60, 120] width 14 height 10
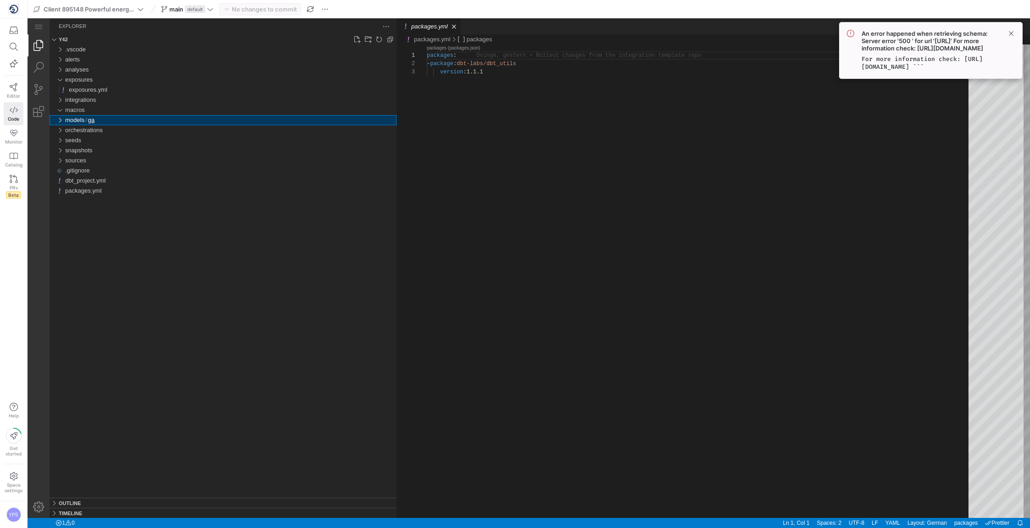
click at [60, 119] on div "ga" at bounding box center [60, 120] width 14 height 10
click at [60, 176] on div "sources" at bounding box center [60, 181] width 14 height 10
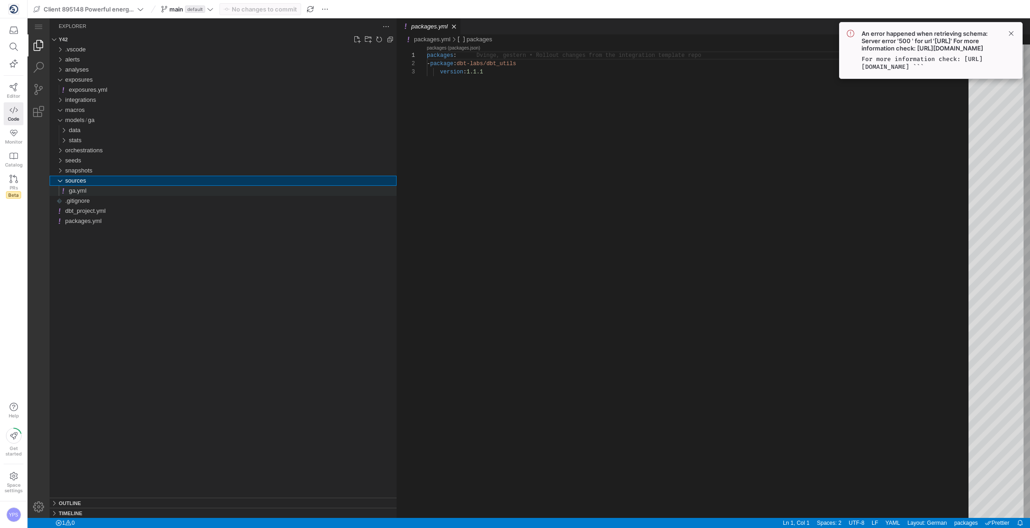
click at [69, 191] on span "ga.yml" at bounding box center [77, 190] width 17 height 7
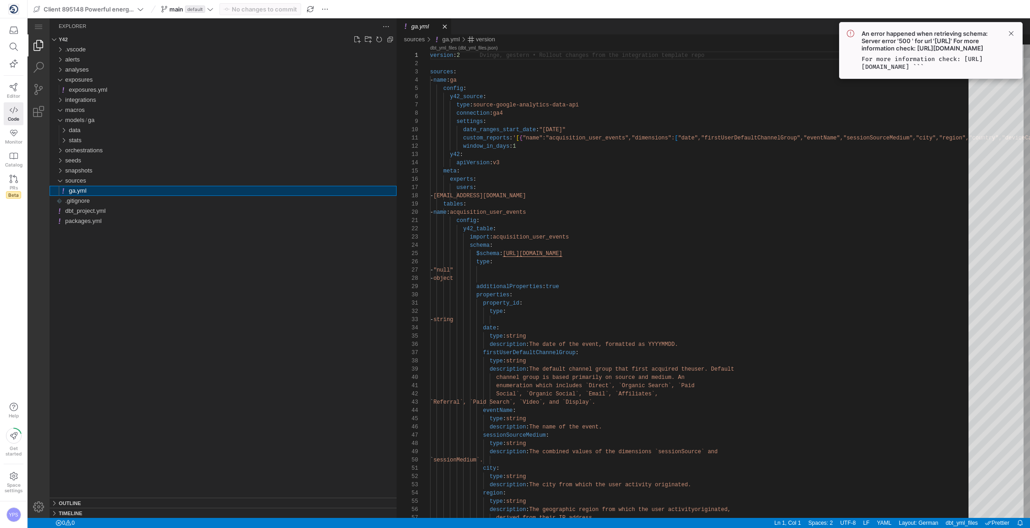
scroll to position [83, 0]
click at [144, 7] on span at bounding box center [89, 9] width 114 height 11
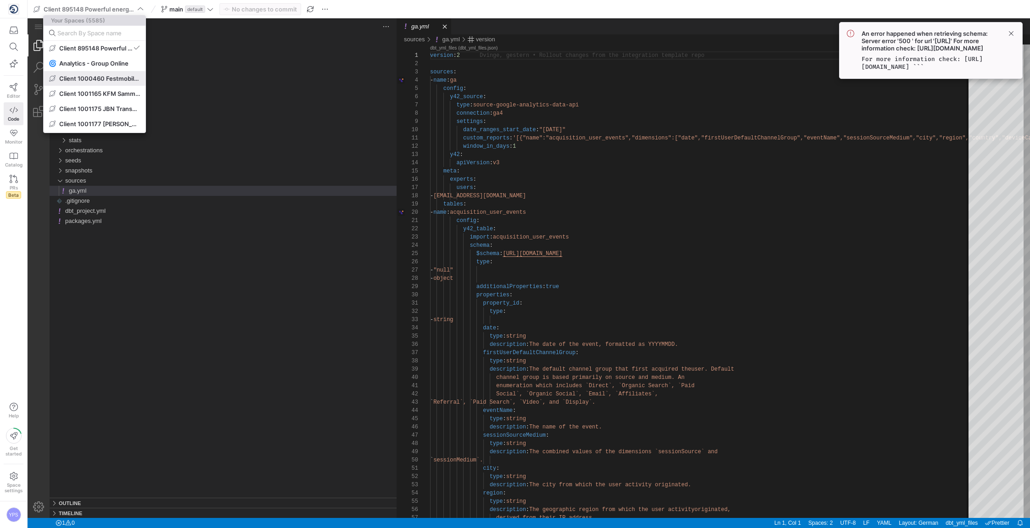
click at [115, 76] on span "Client 1000460 Festmobilen" at bounding box center [99, 78] width 81 height 7
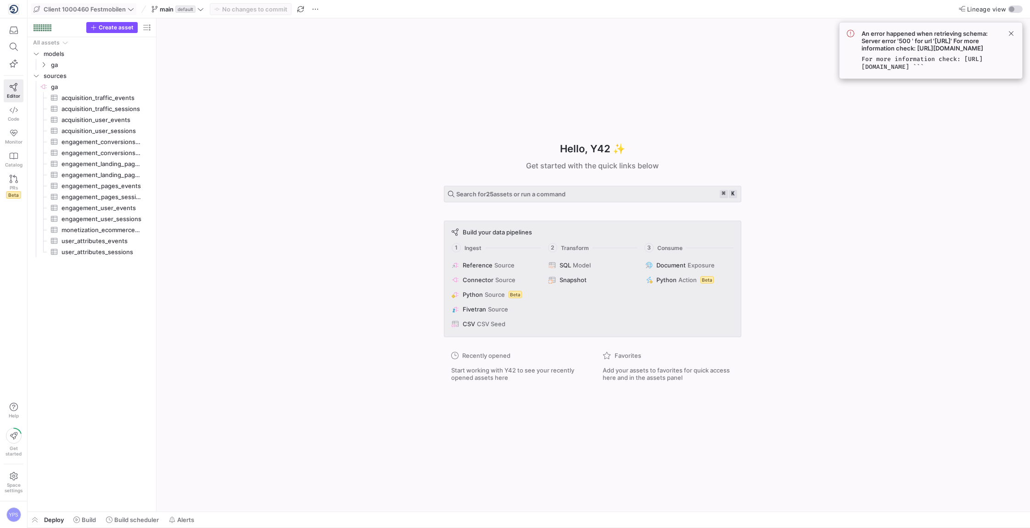
click at [128, 11] on icon at bounding box center [131, 9] width 6 height 6
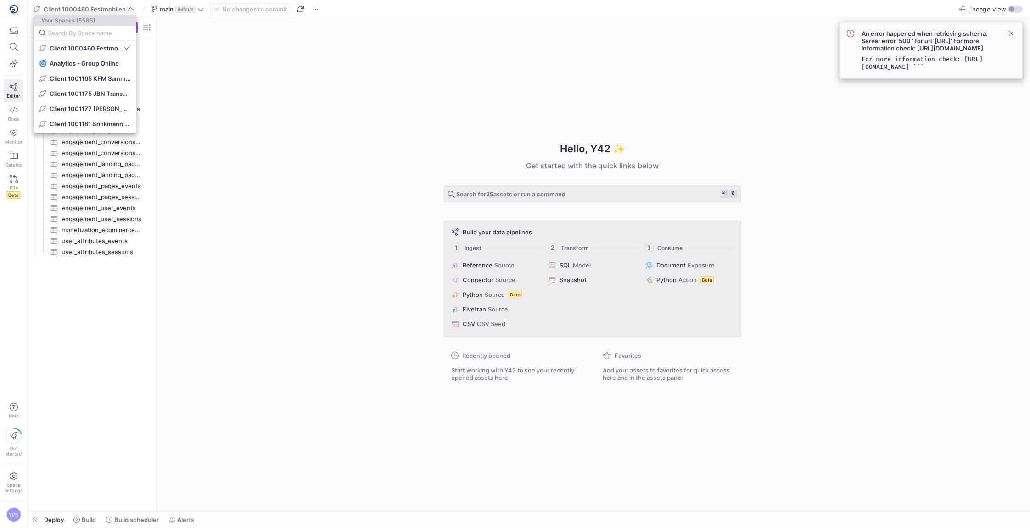
click at [70, 39] on div at bounding box center [89, 33] width 83 height 15
click at [69, 33] on input at bounding box center [89, 32] width 83 height 7
paste input "895148"
type input "895148"
click at [96, 49] on span "Client 895148 Powerful energy by [PERSON_NAME]" at bounding box center [90, 48] width 81 height 7
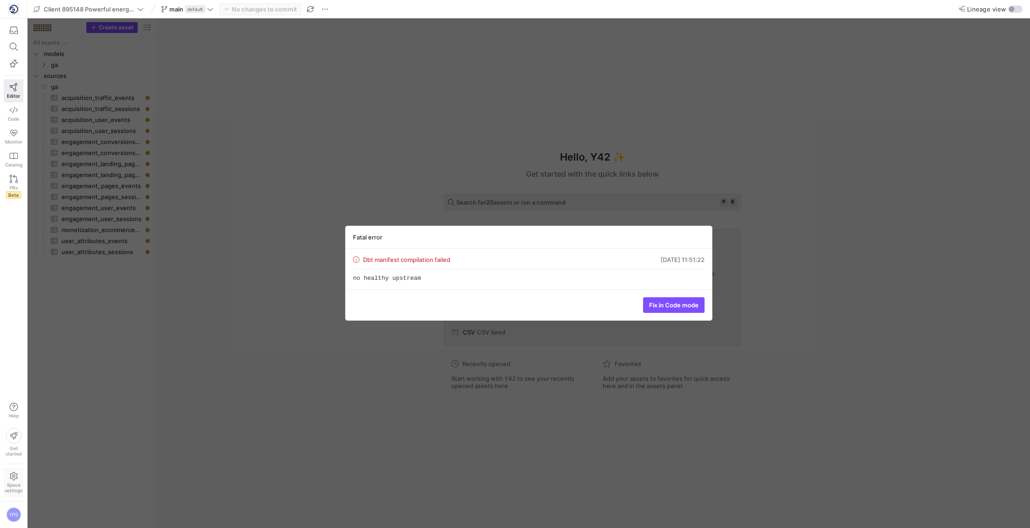
click at [14, 485] on span "Space settings" at bounding box center [14, 487] width 18 height 11
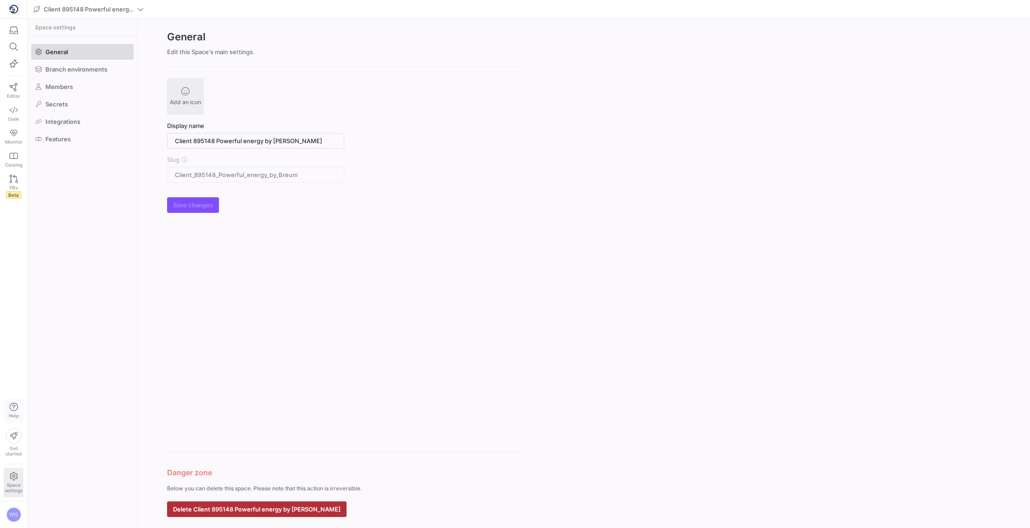
click at [17, 405] on button "Help" at bounding box center [14, 411] width 20 height 24
click at [13, 450] on span "Get started" at bounding box center [14, 451] width 16 height 11
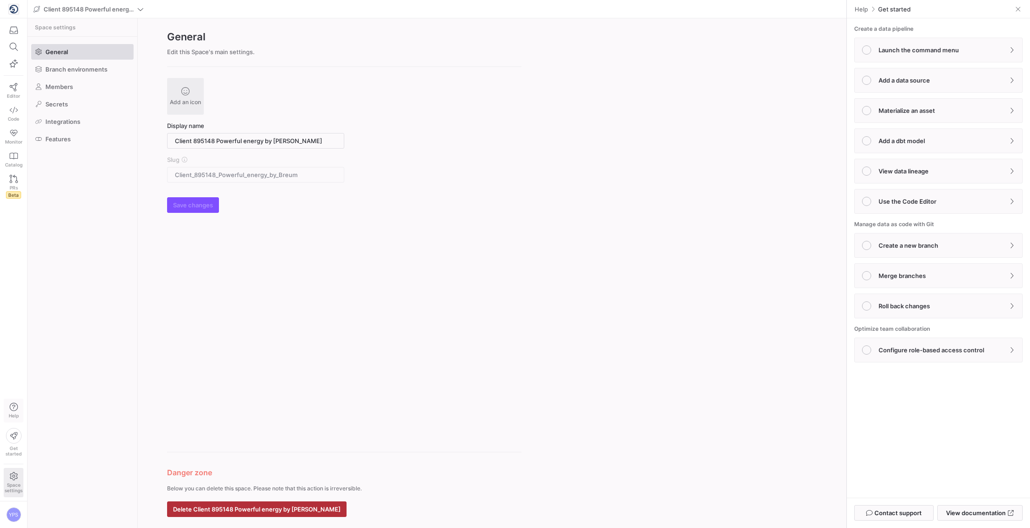
click at [15, 405] on icon "button" at bounding box center [14, 407] width 8 height 8
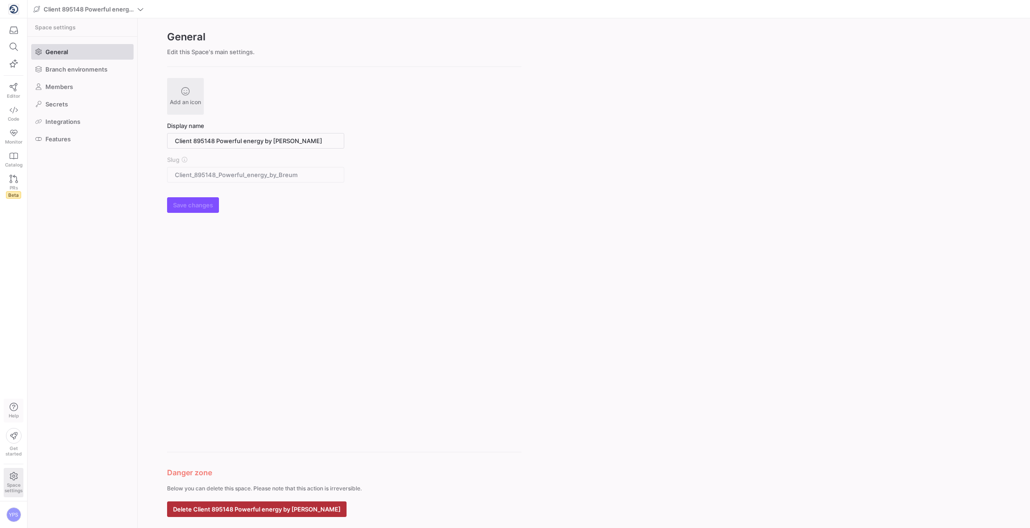
click at [15, 405] on icon "button" at bounding box center [14, 407] width 8 height 8
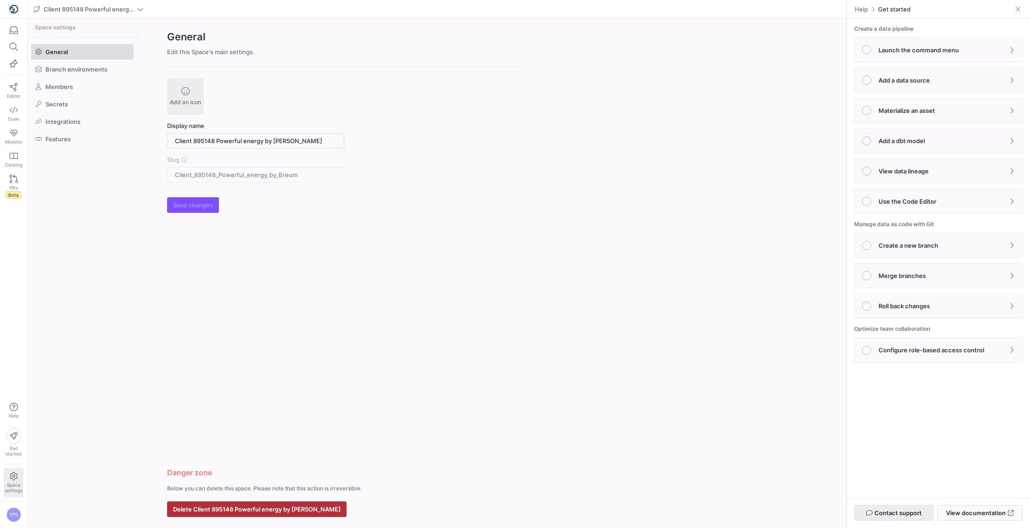
click at [925, 515] on span "button" at bounding box center [893, 513] width 78 height 15
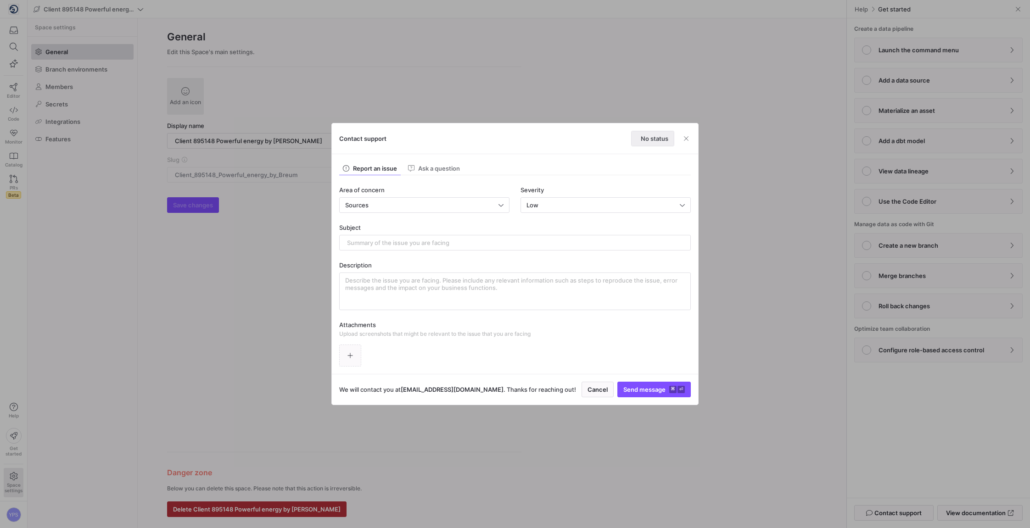
click at [659, 137] on span "No status" at bounding box center [655, 138] width 28 height 7
click at [656, 161] on div "Report an issue Ask a question Area of concern Sources Severity Low Subject Des…" at bounding box center [515, 264] width 366 height 220
click at [650, 137] on span "No status" at bounding box center [655, 138] width 28 height 7
